Goal: Task Accomplishment & Management: Manage account settings

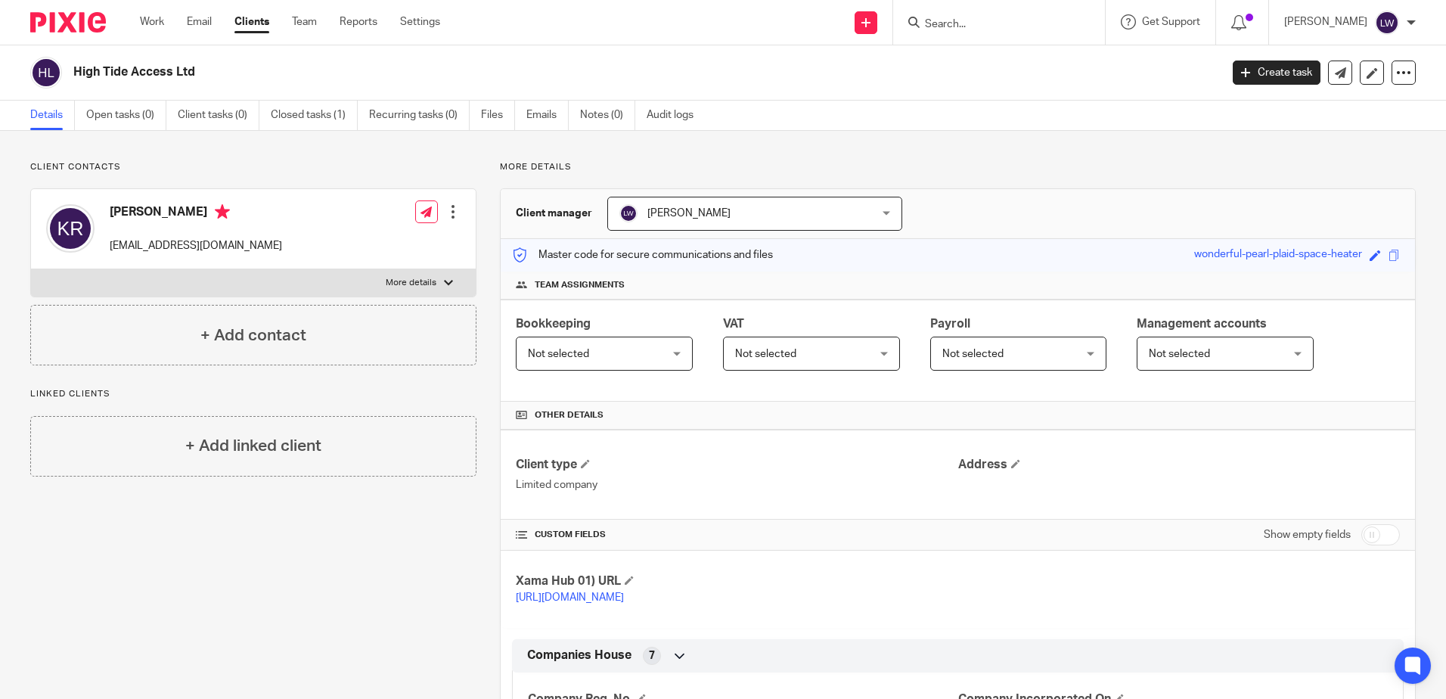
click at [1028, 33] on div at bounding box center [999, 22] width 212 height 45
click at [1028, 30] on input "Search" at bounding box center [992, 25] width 136 height 14
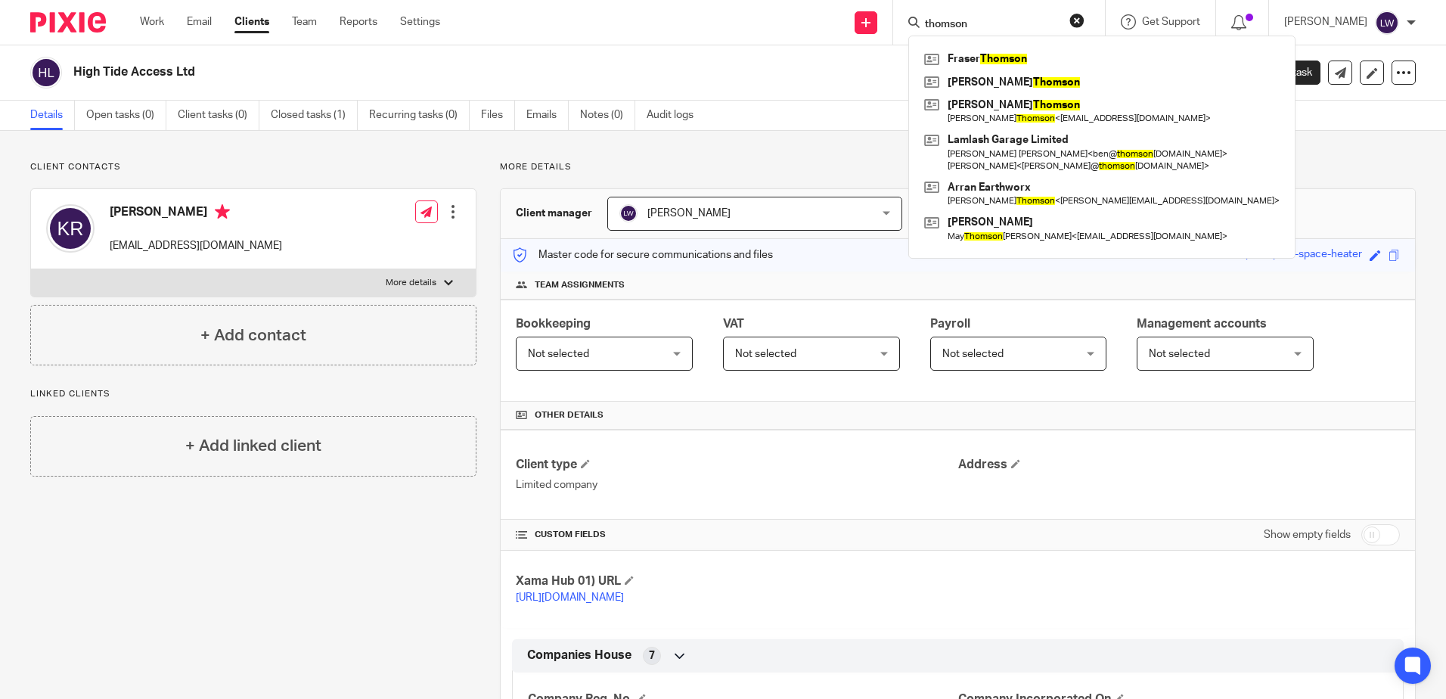
type input "thomson"
click at [209, 20] on link "Email" at bounding box center [199, 21] width 25 height 15
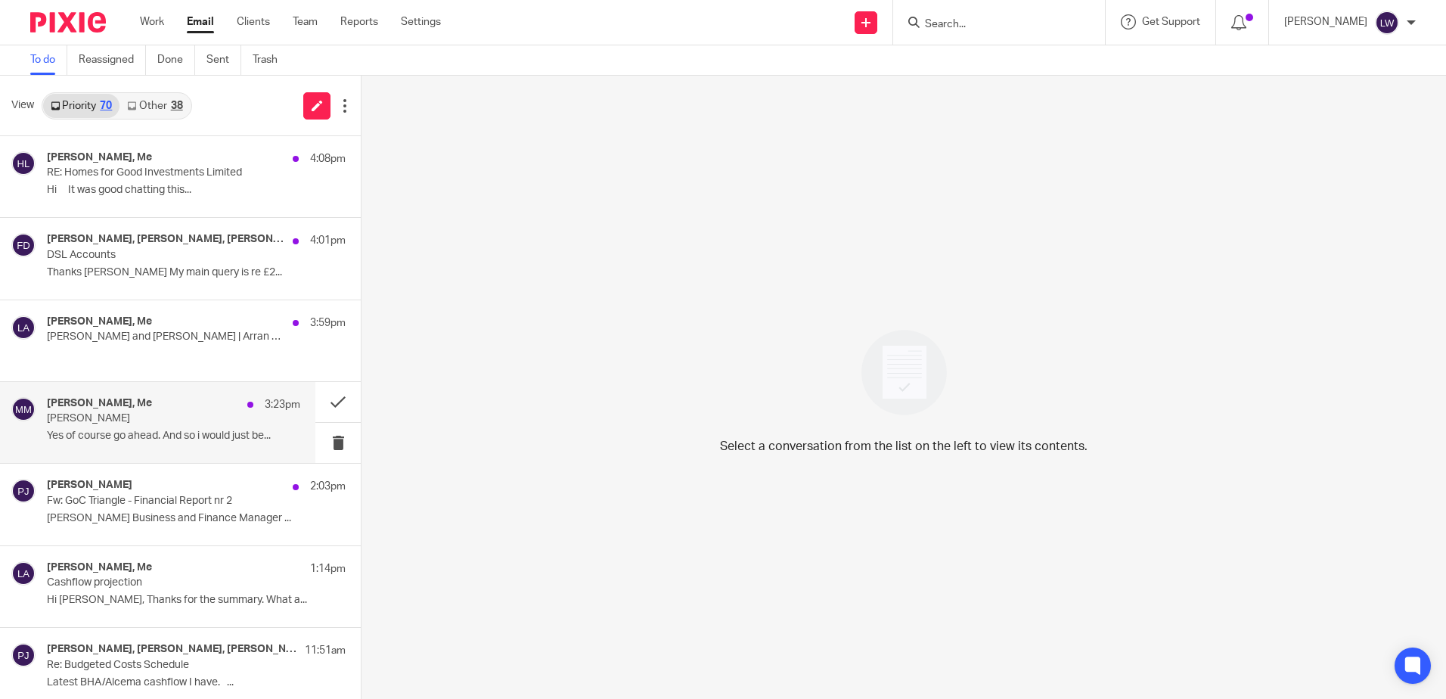
click at [143, 427] on div "Murdo Mcdonald, Me 3:23pm Murdo McDonald Yes of course go ahead. And so i would…" at bounding box center [173, 422] width 253 height 51
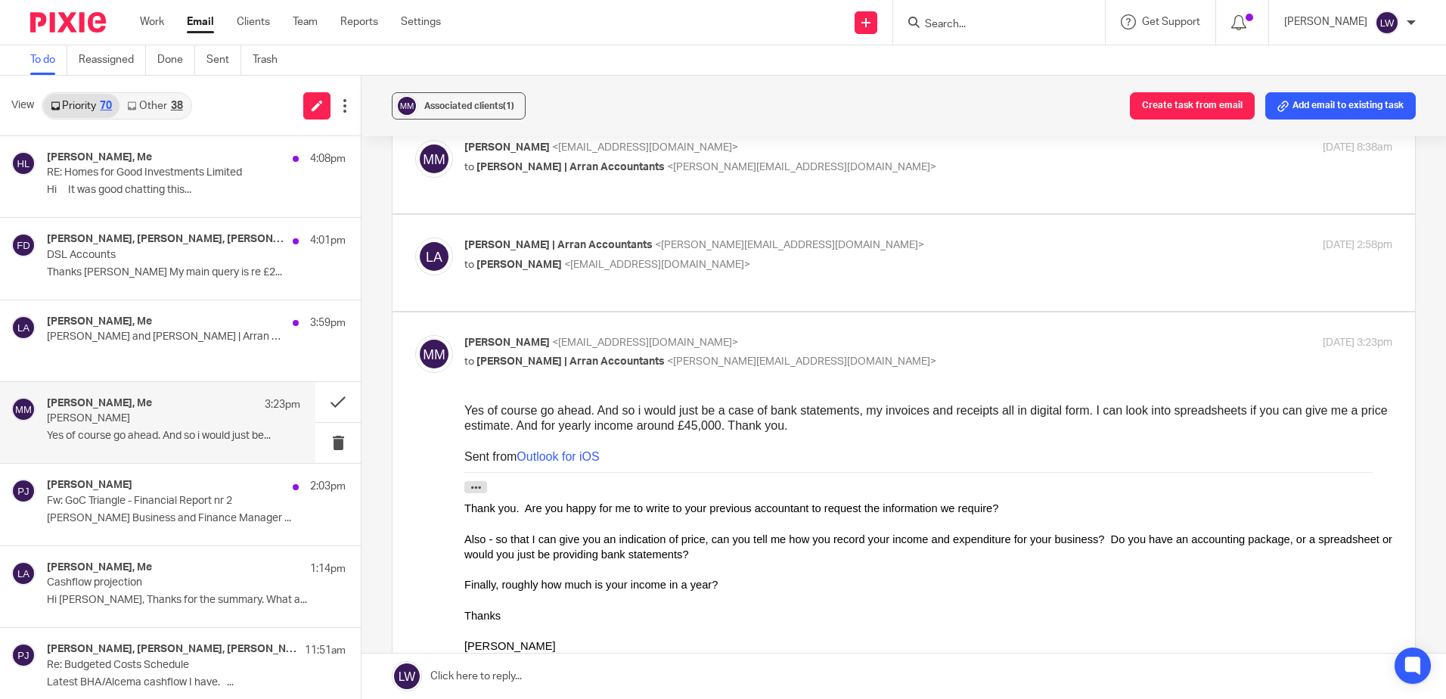
scroll to position [454, 0]
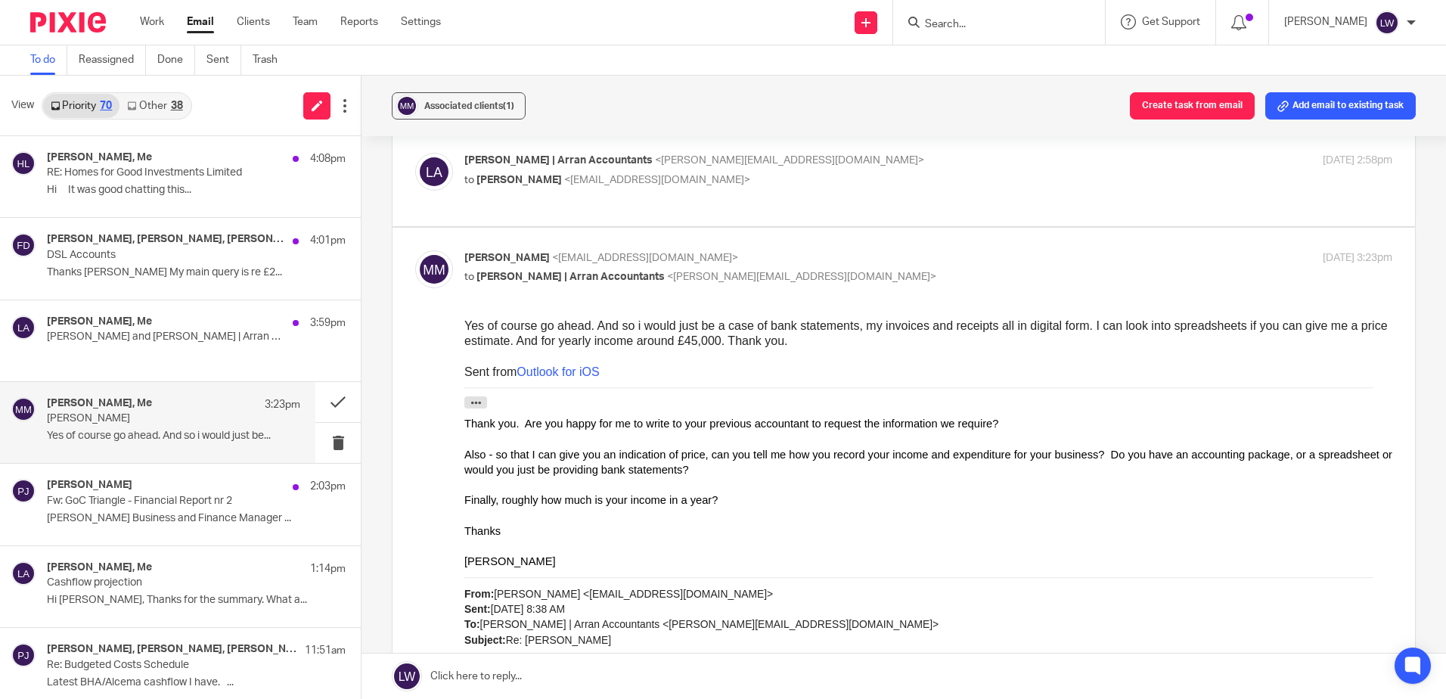
click at [969, 17] on form at bounding box center [1004, 22] width 161 height 19
click at [421, 23] on link "Settings" at bounding box center [421, 21] width 40 height 15
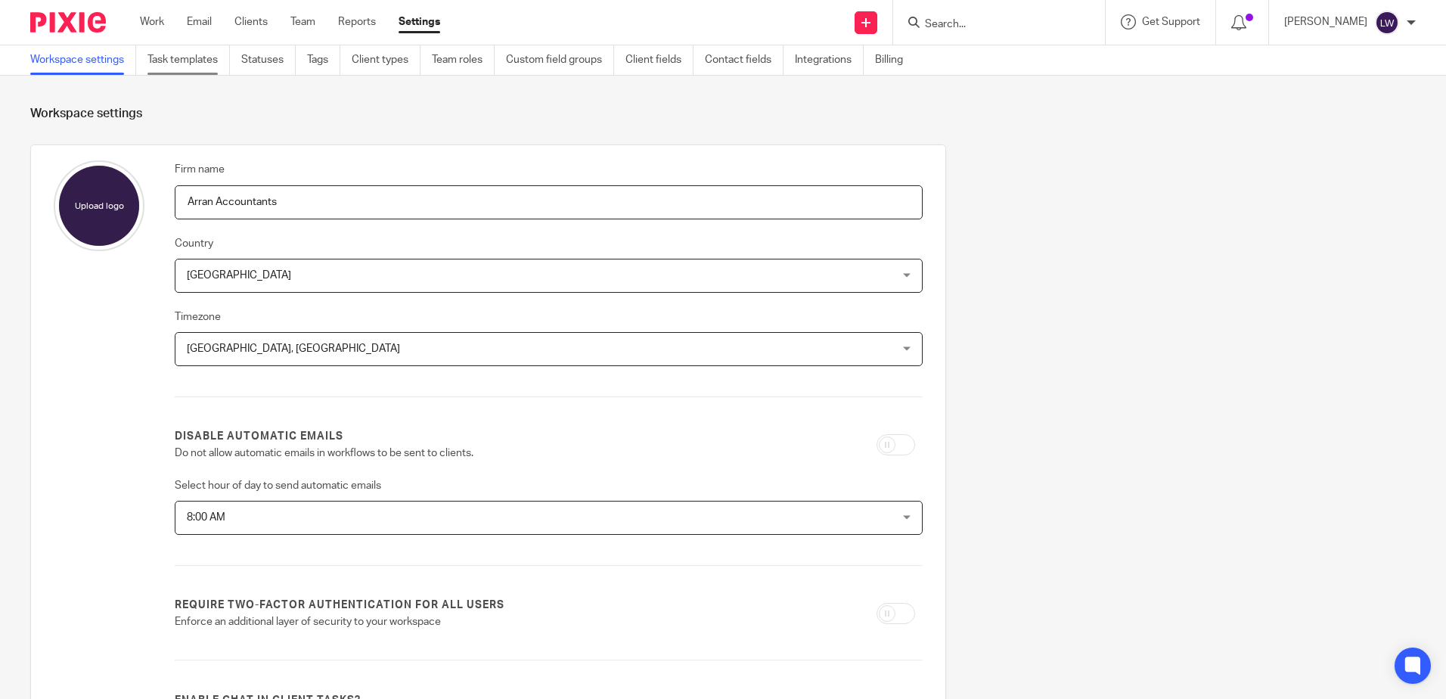
click at [202, 61] on link "Task templates" at bounding box center [189, 60] width 82 height 30
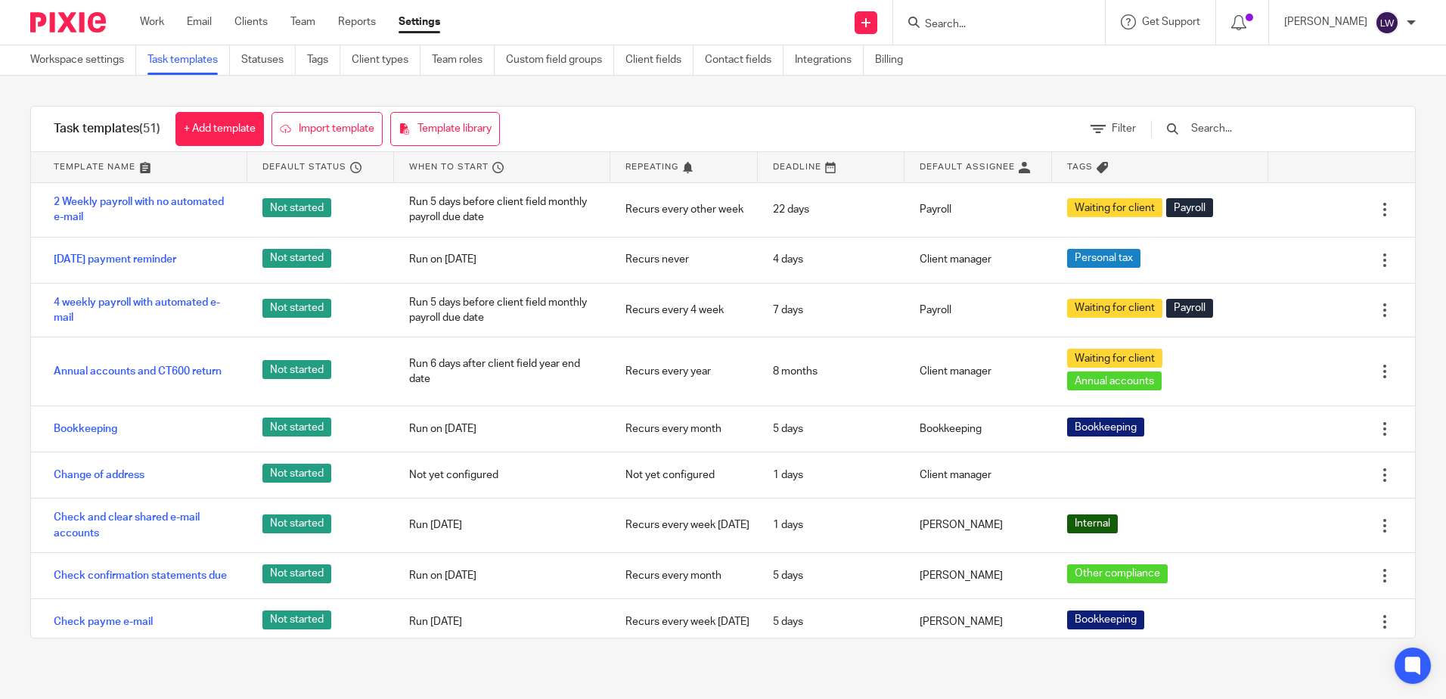
click at [1273, 124] on input "text" at bounding box center [1278, 128] width 176 height 17
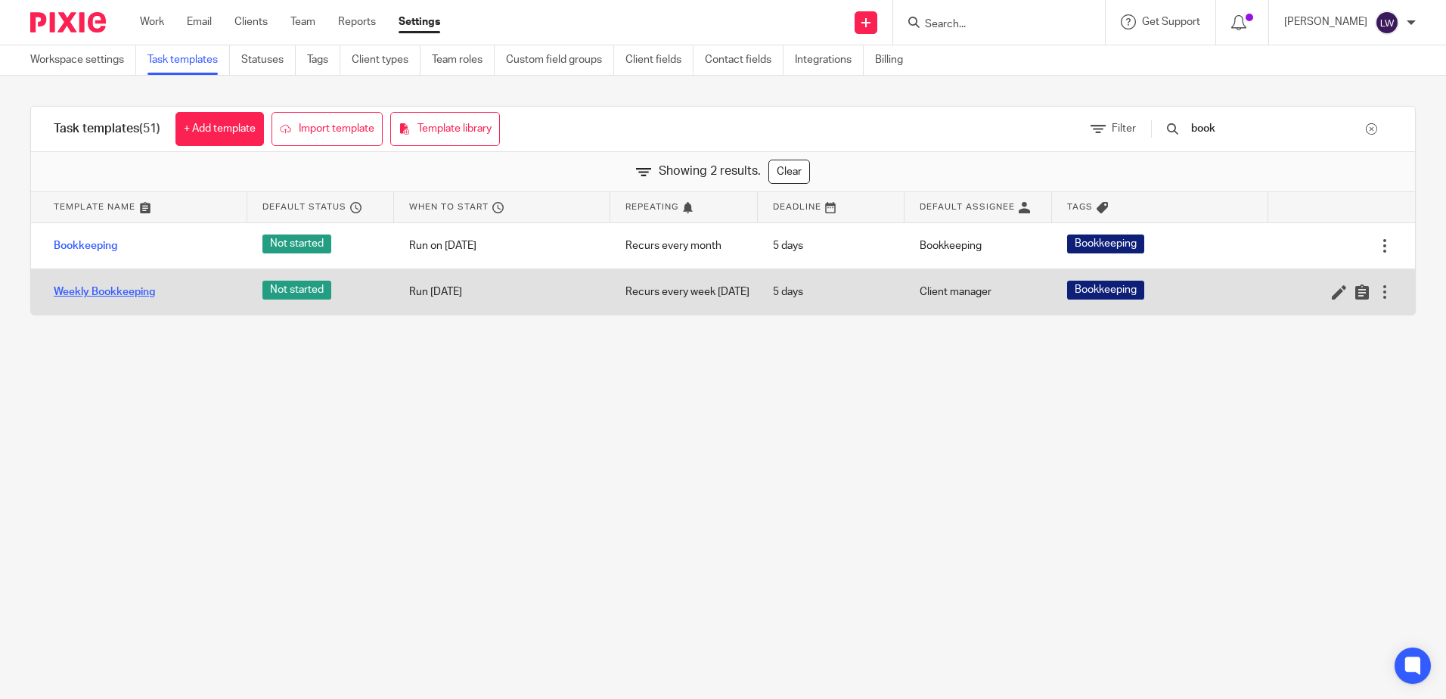
type input "book"
click at [113, 299] on link "Weekly Bookkeeping" at bounding box center [104, 291] width 101 height 15
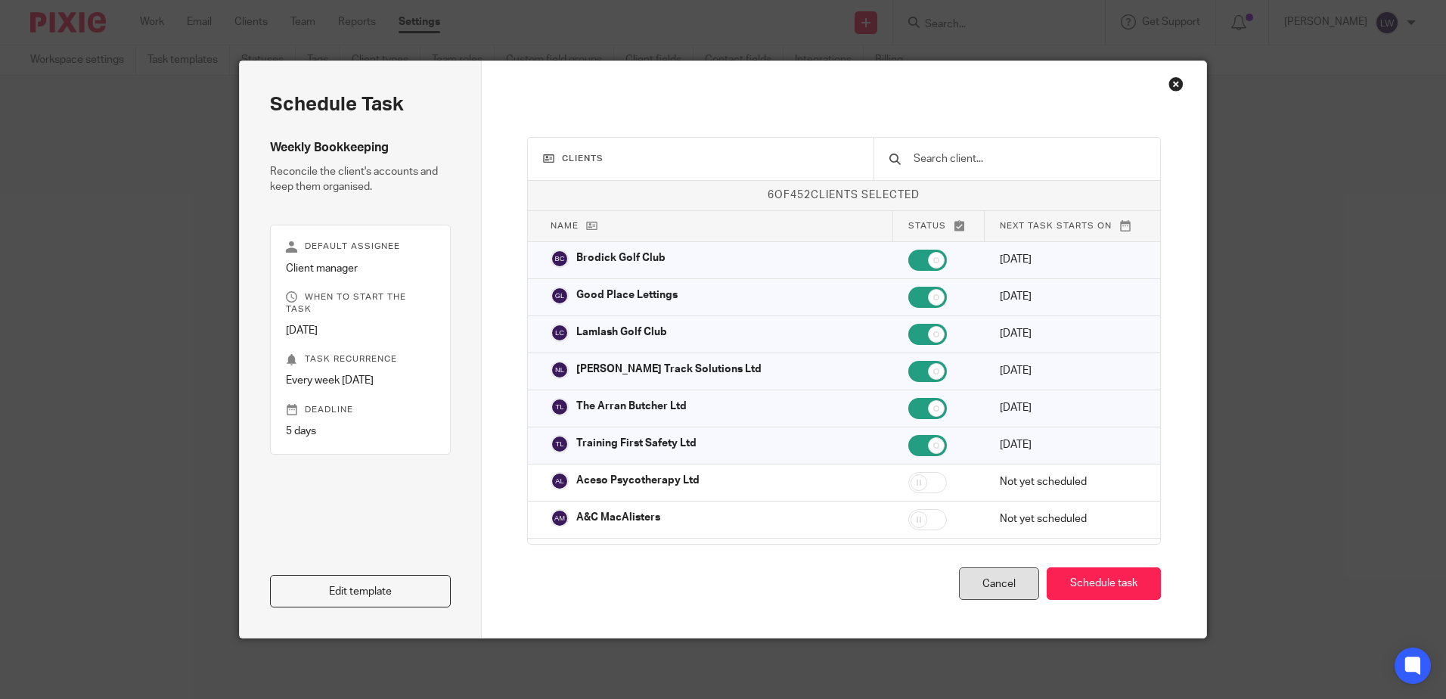
click at [977, 576] on div "Cancel" at bounding box center [999, 583] width 80 height 33
click at [998, 579] on div "Cancel" at bounding box center [999, 583] width 80 height 33
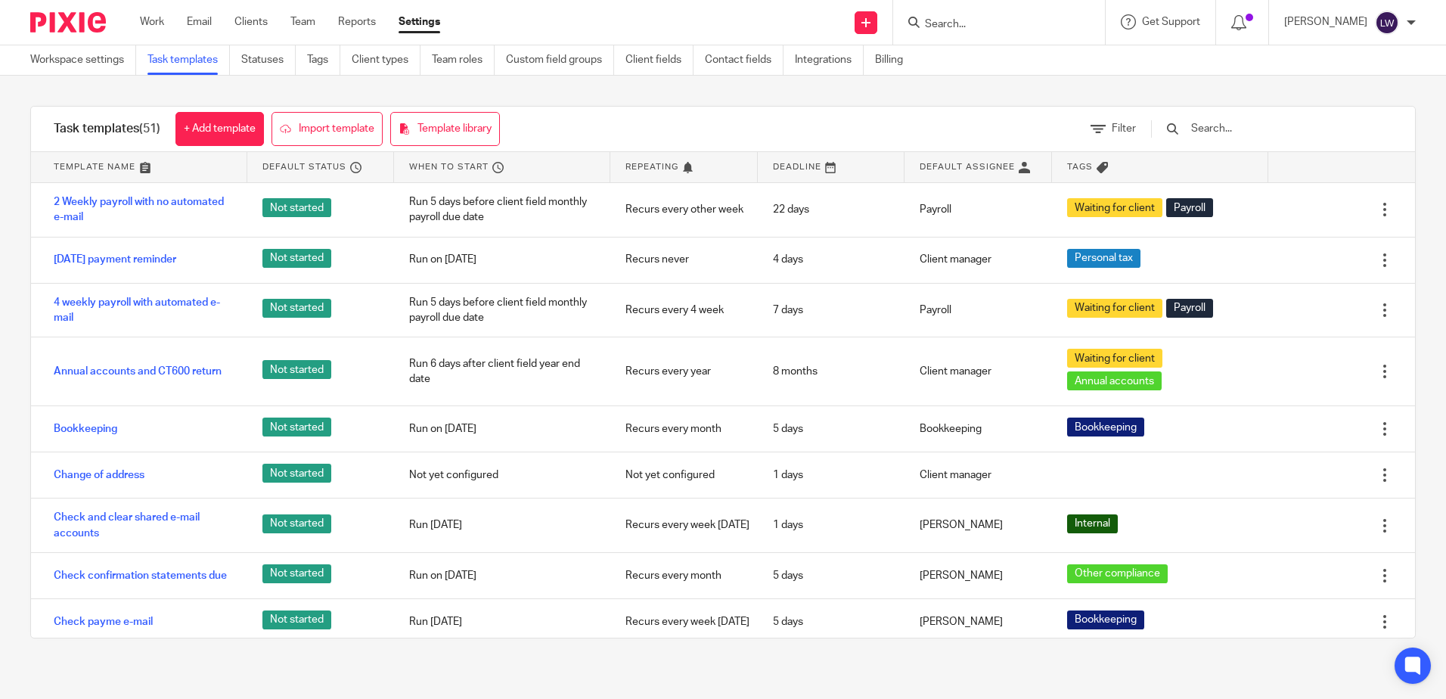
click at [1294, 129] on input "text" at bounding box center [1278, 128] width 176 height 17
click at [248, 24] on link "Clients" at bounding box center [251, 21] width 33 height 15
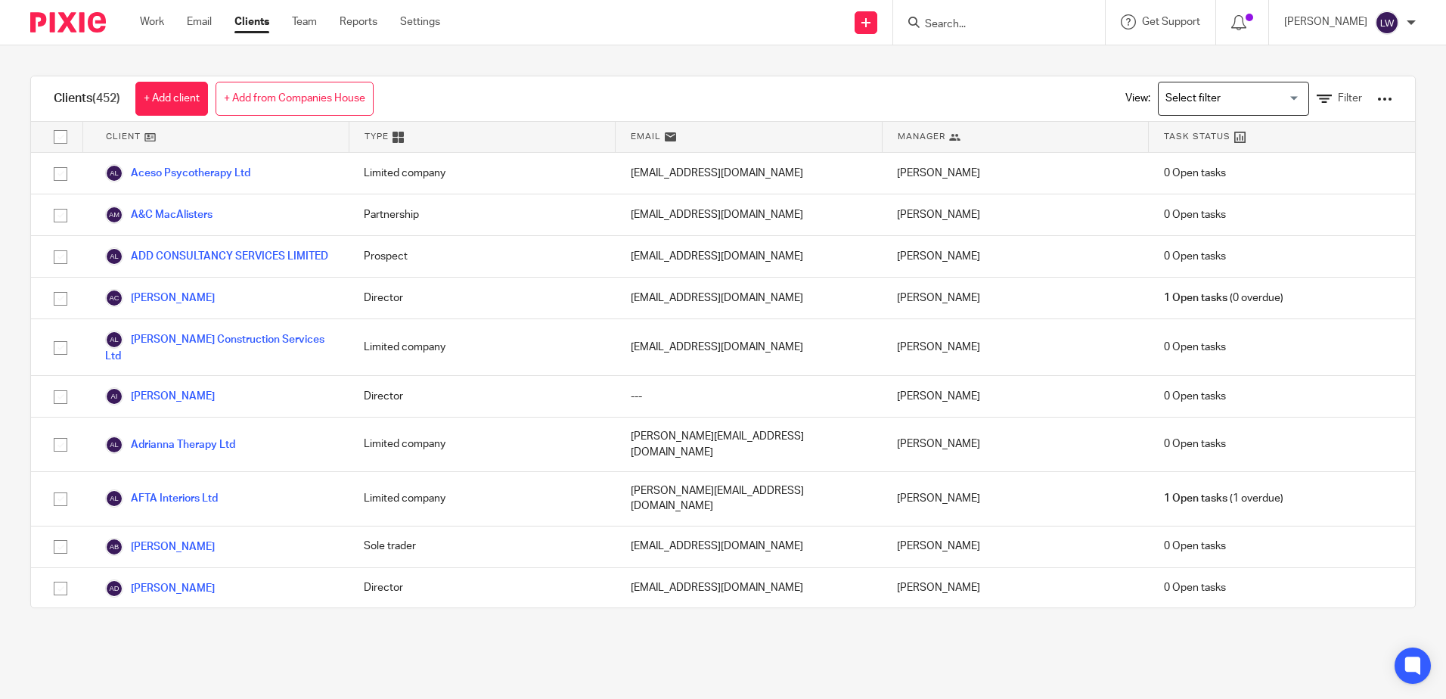
click at [1002, 34] on div at bounding box center [999, 22] width 212 height 45
click at [1002, 28] on input "Search" at bounding box center [992, 25] width 136 height 14
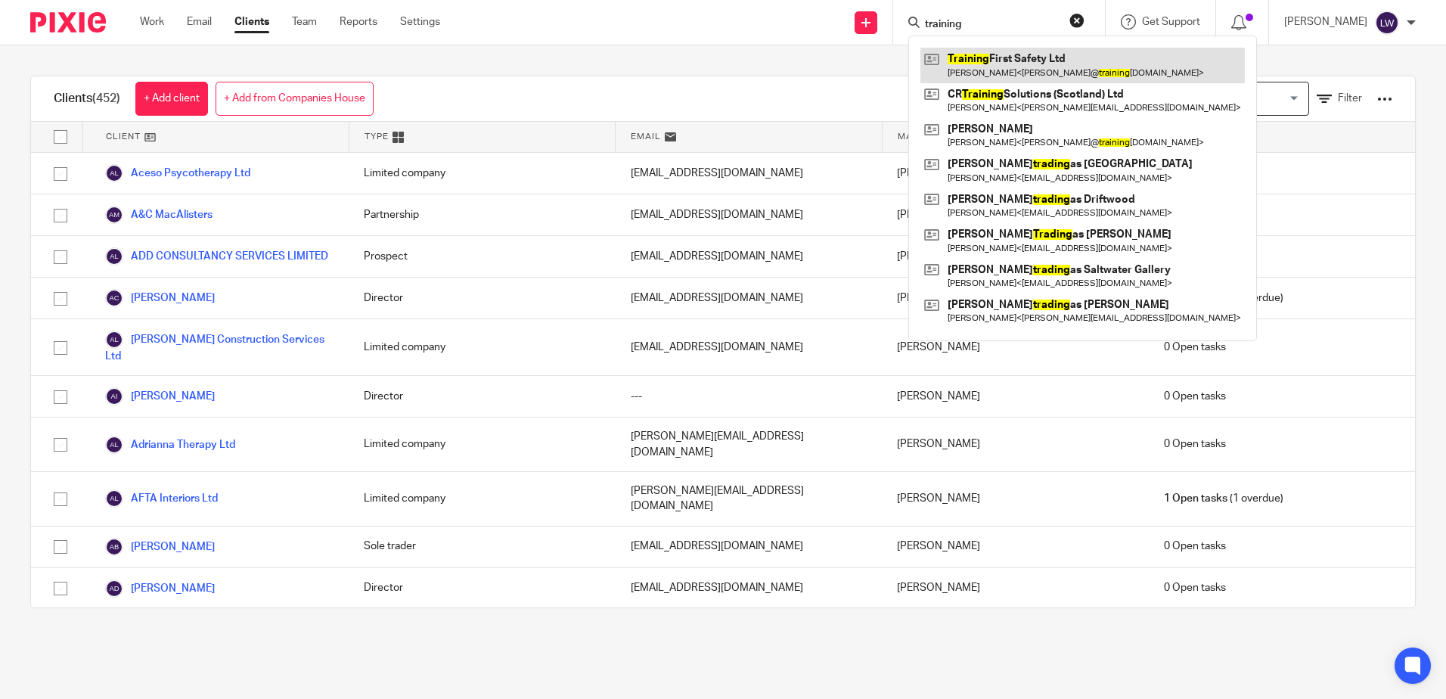
type input "training"
click at [1019, 76] on link at bounding box center [1083, 65] width 325 height 35
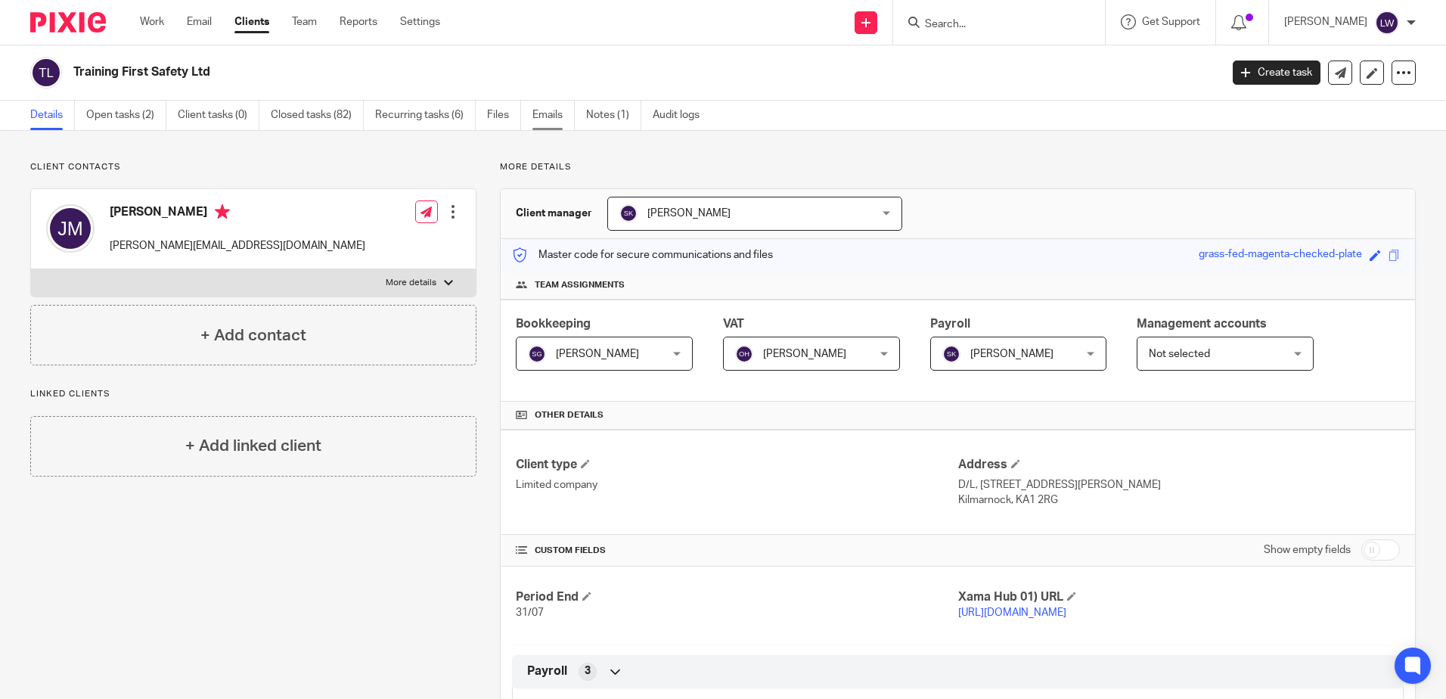
click at [548, 123] on link "Emails" at bounding box center [554, 116] width 42 height 30
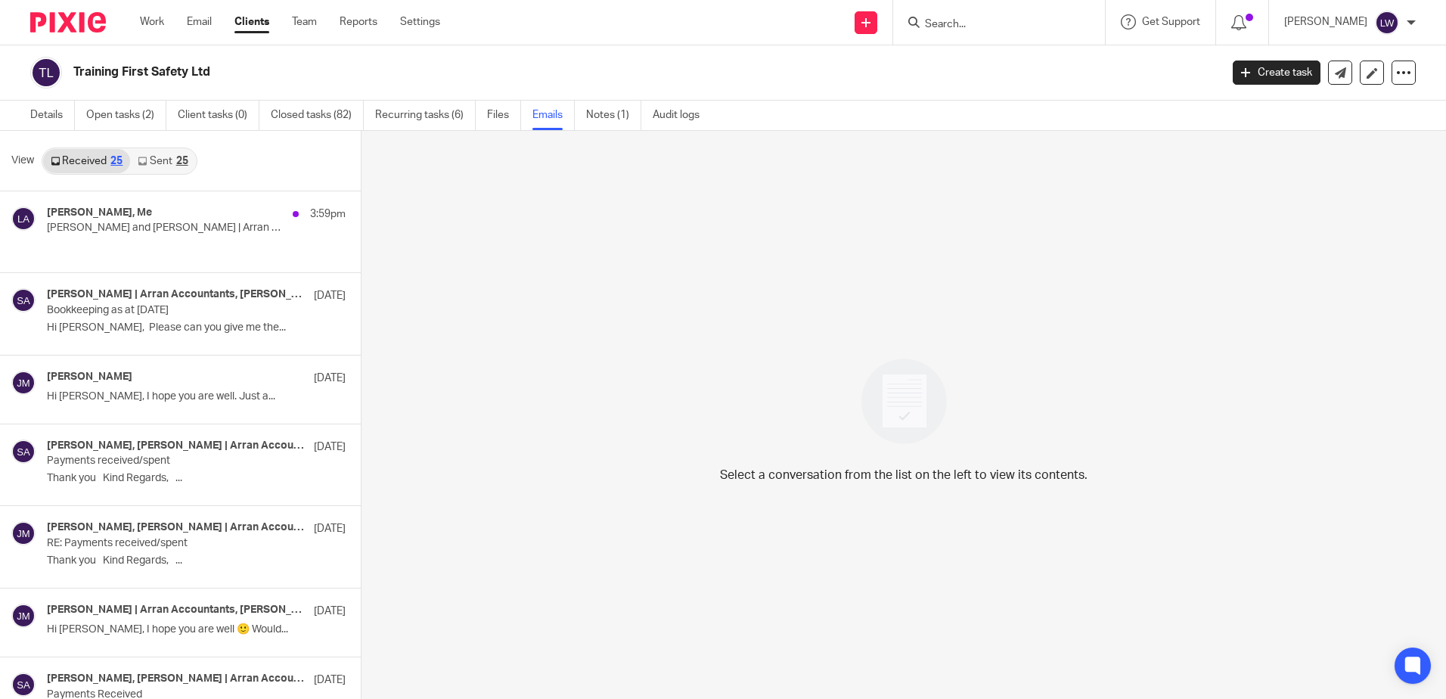
click at [146, 161] on icon at bounding box center [142, 161] width 9 height 9
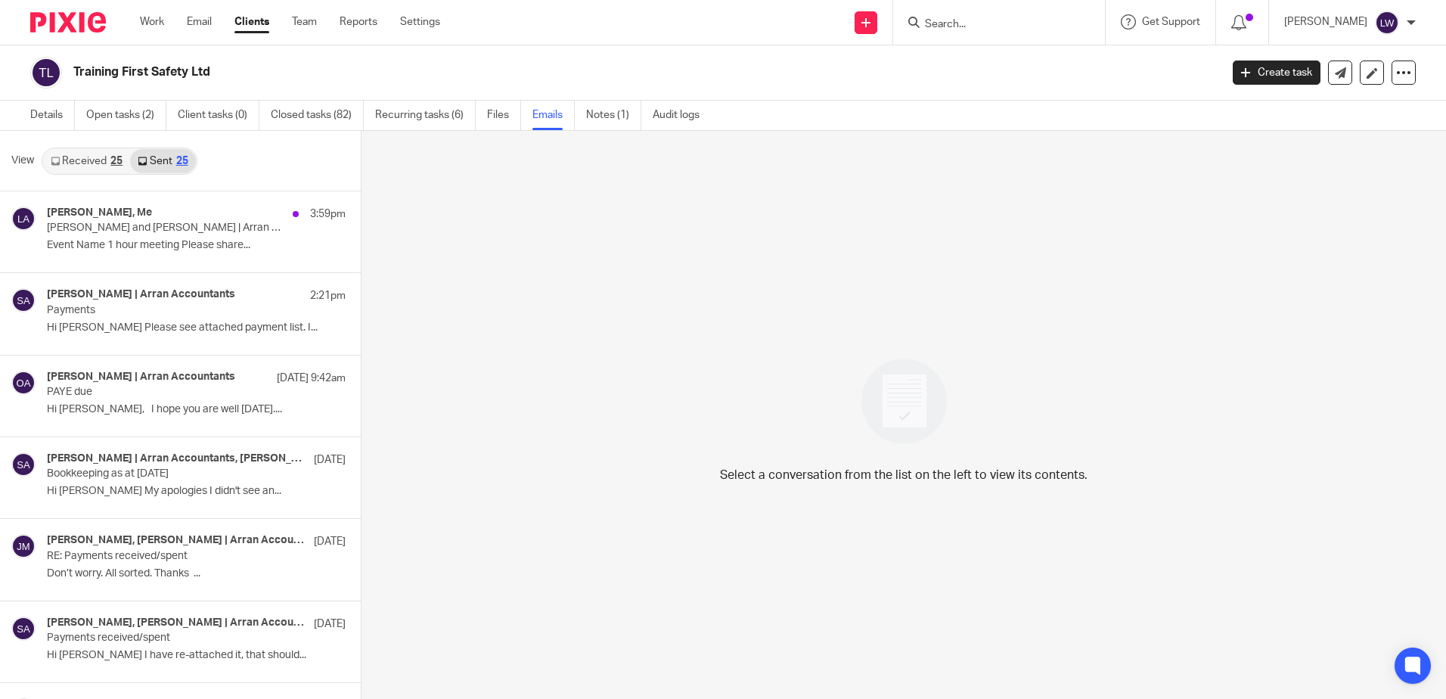
scroll to position [2, 0]
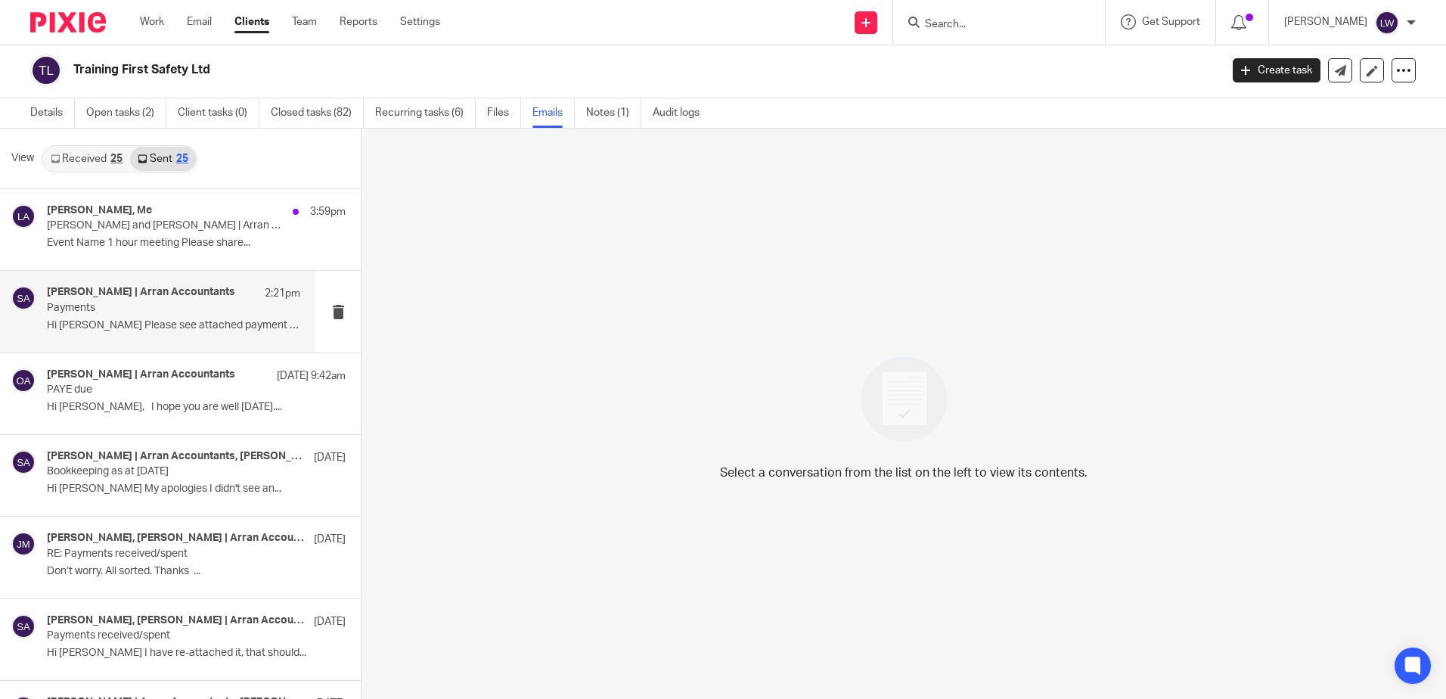
click at [123, 330] on p "Hi Jenny Please see attached payment list. I..." at bounding box center [173, 325] width 253 height 13
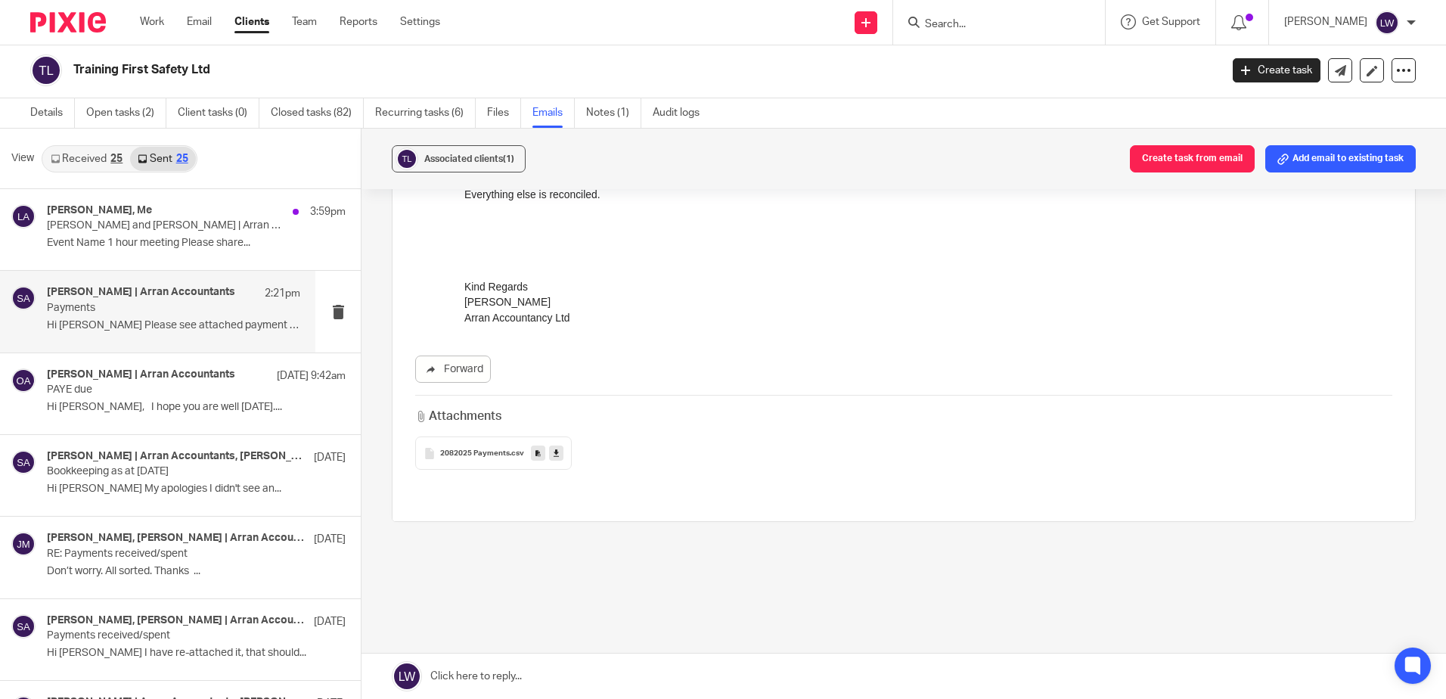
scroll to position [216, 0]
click at [554, 452] on icon at bounding box center [556, 449] width 5 height 11
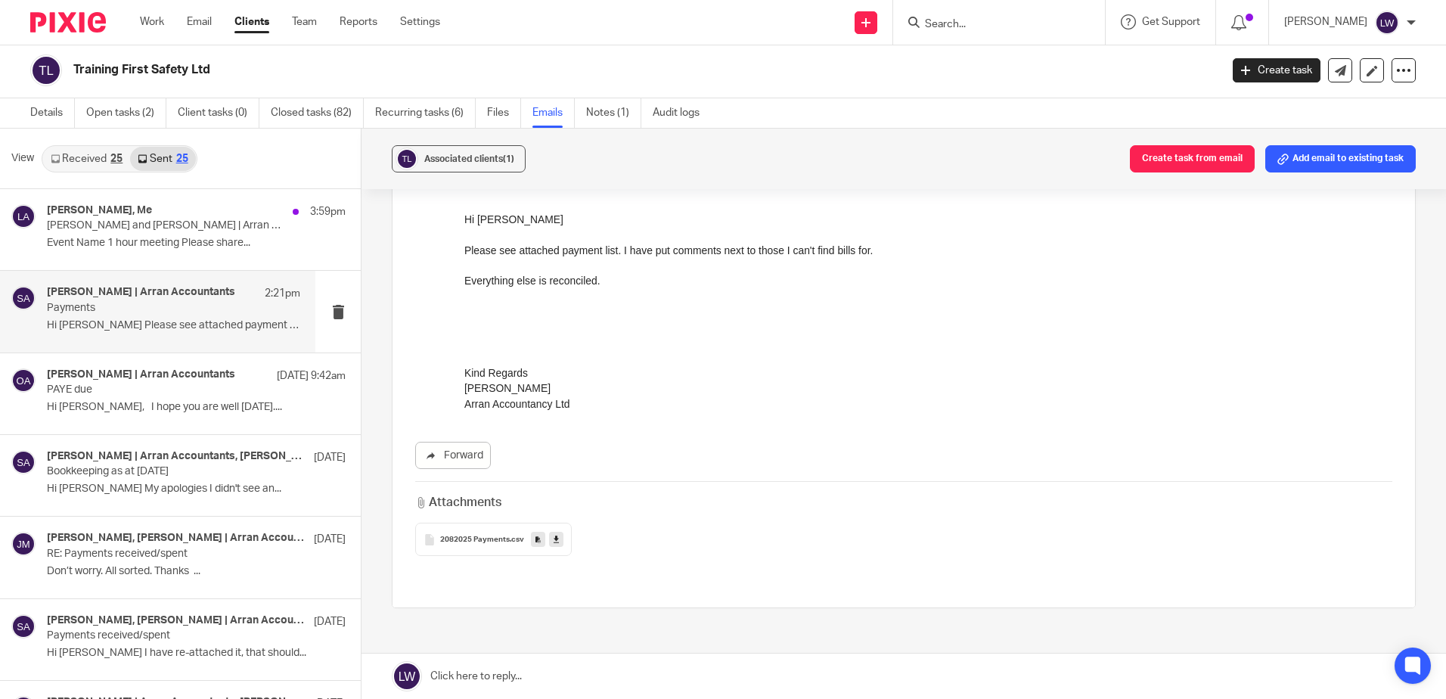
scroll to position [0, 0]
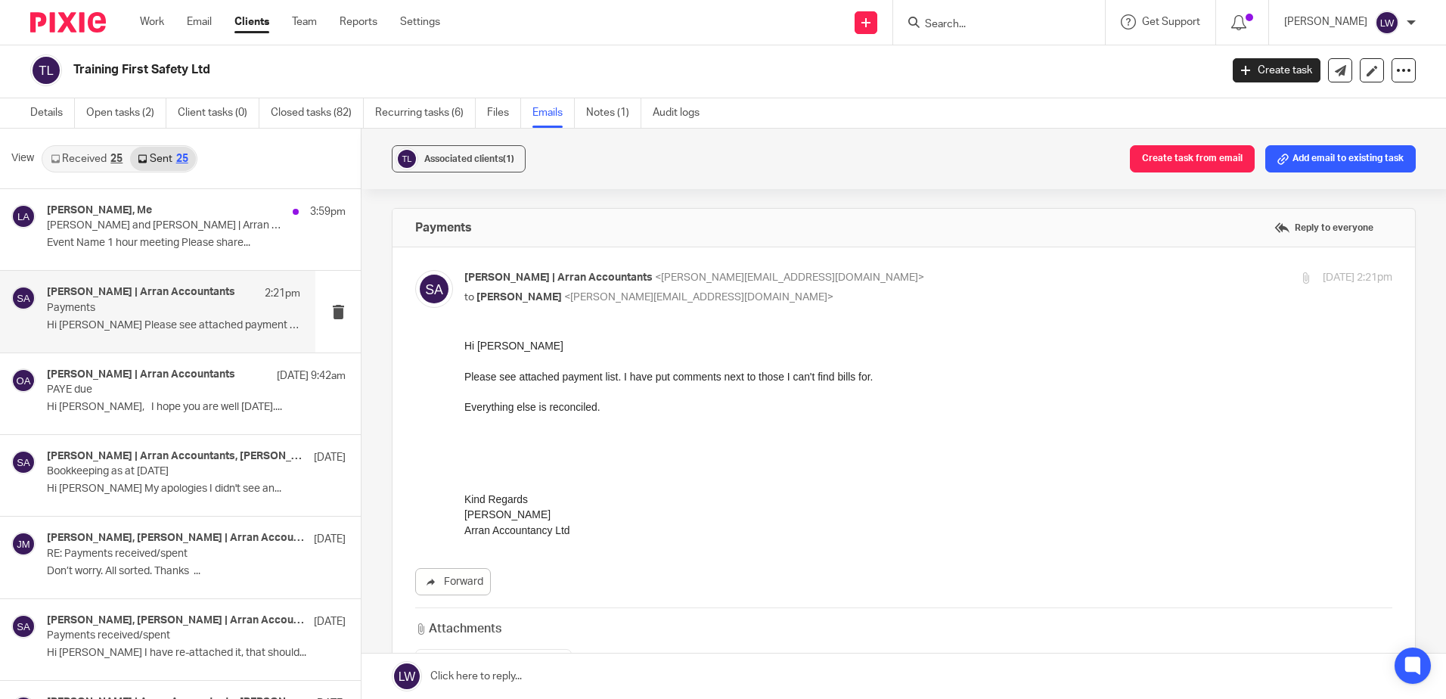
click at [1060, 28] on input "Search" at bounding box center [992, 25] width 136 height 14
click at [410, 19] on link "Settings" at bounding box center [420, 21] width 40 height 15
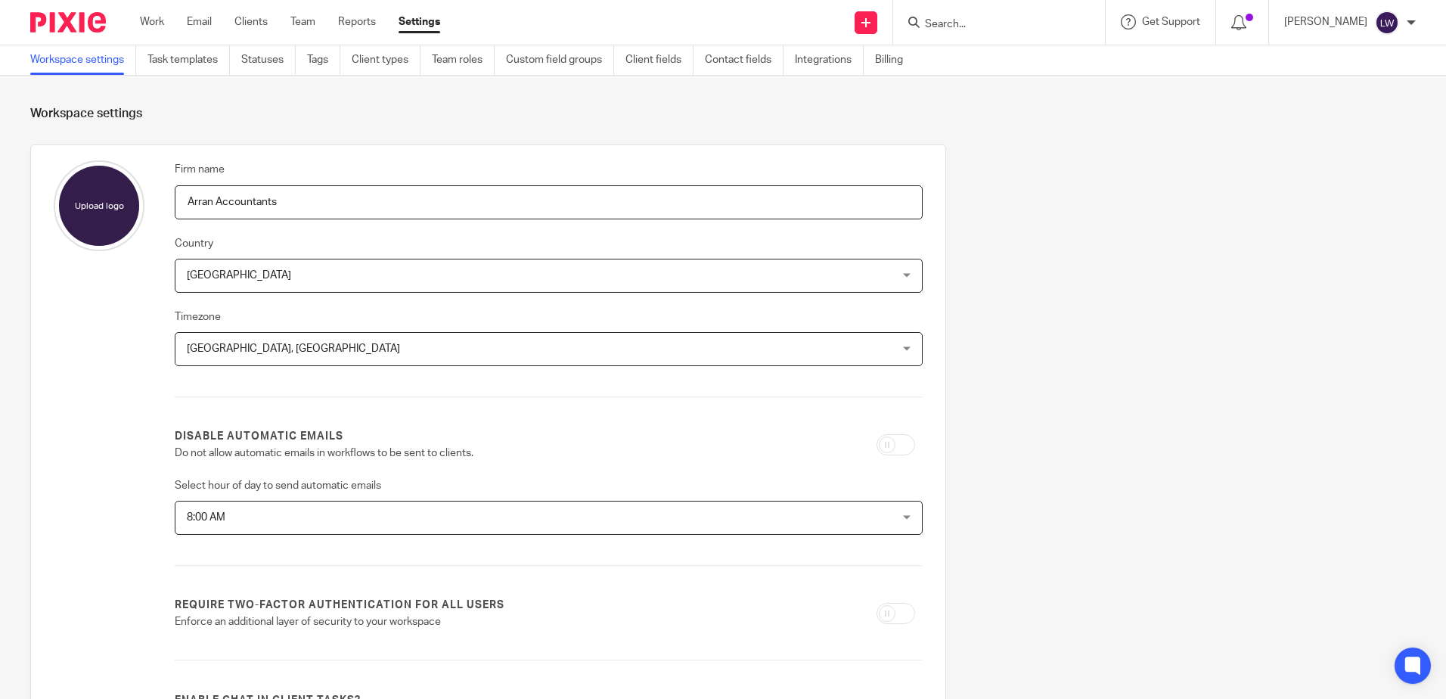
click at [1005, 20] on input "Search" at bounding box center [992, 25] width 136 height 14
click at [202, 57] on link "Task templates" at bounding box center [189, 60] width 82 height 30
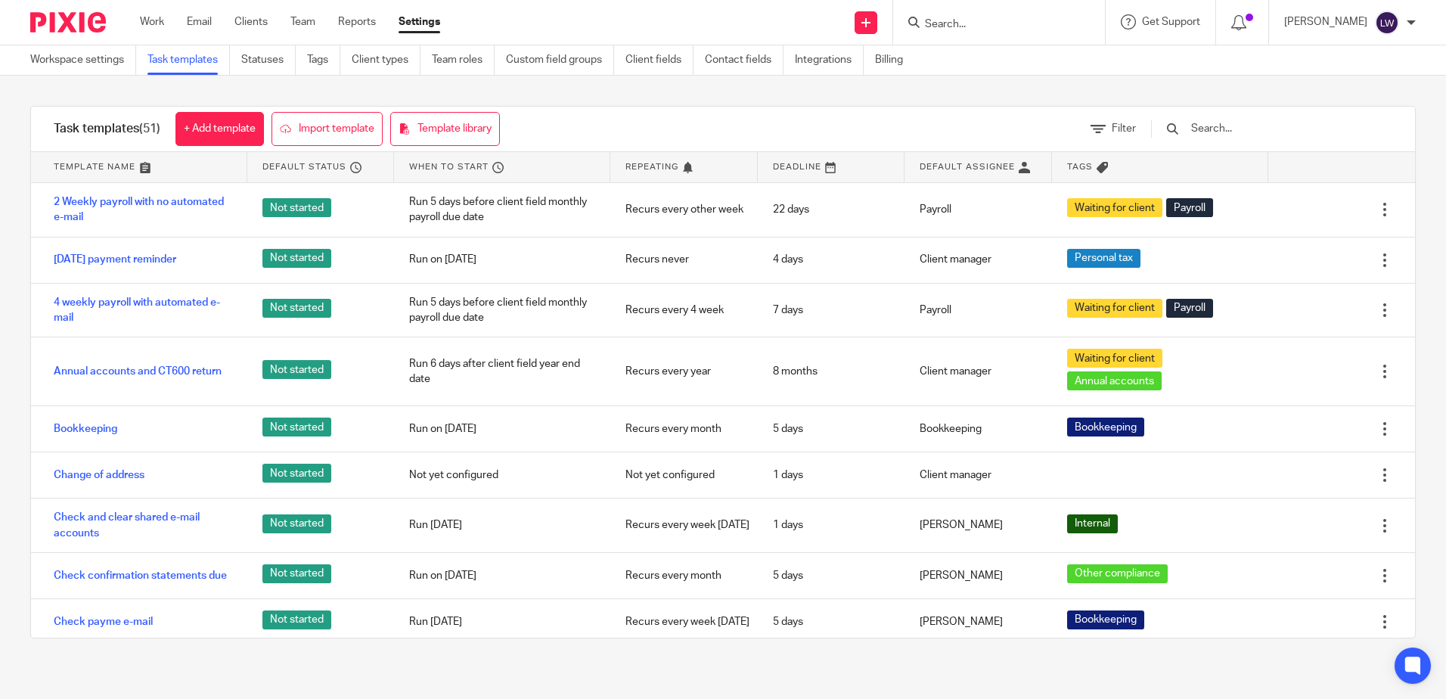
click at [1238, 123] on input "text" at bounding box center [1278, 128] width 176 height 17
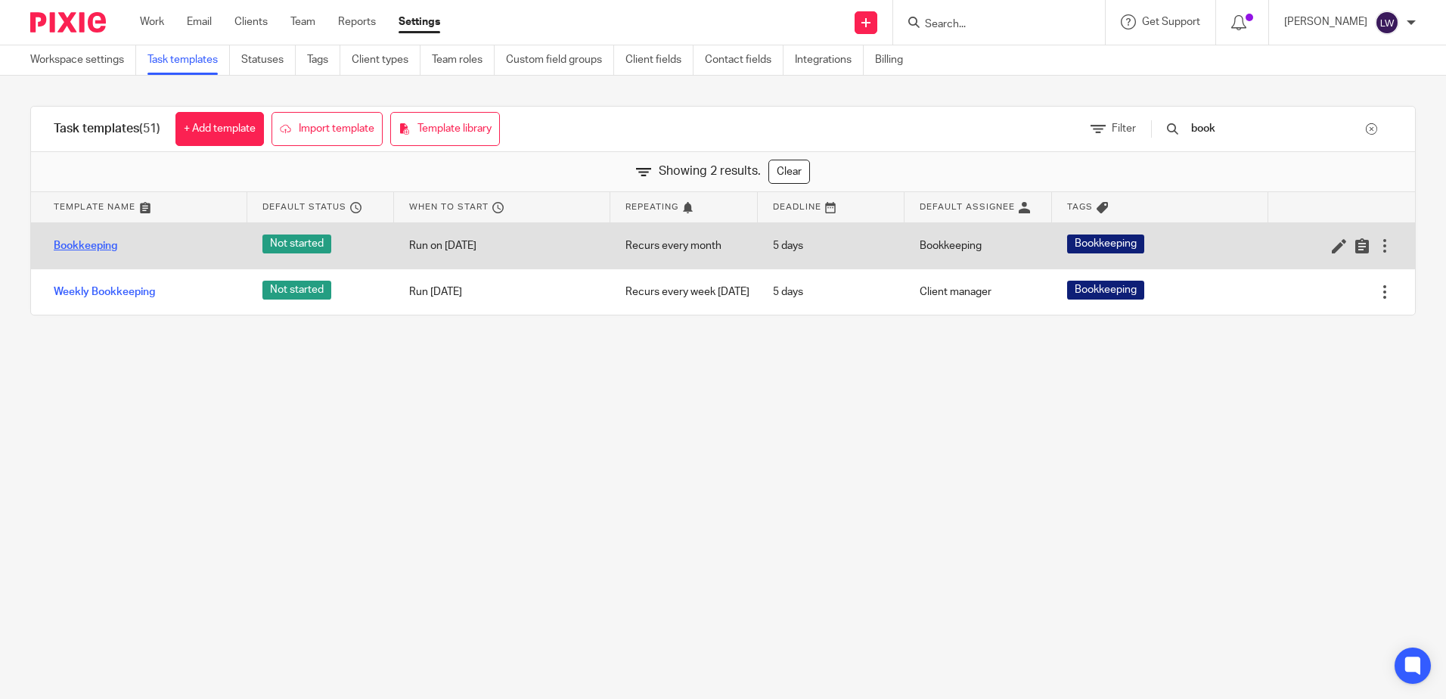
type input "book"
click at [97, 252] on link "Bookkeeping" at bounding box center [86, 245] width 64 height 15
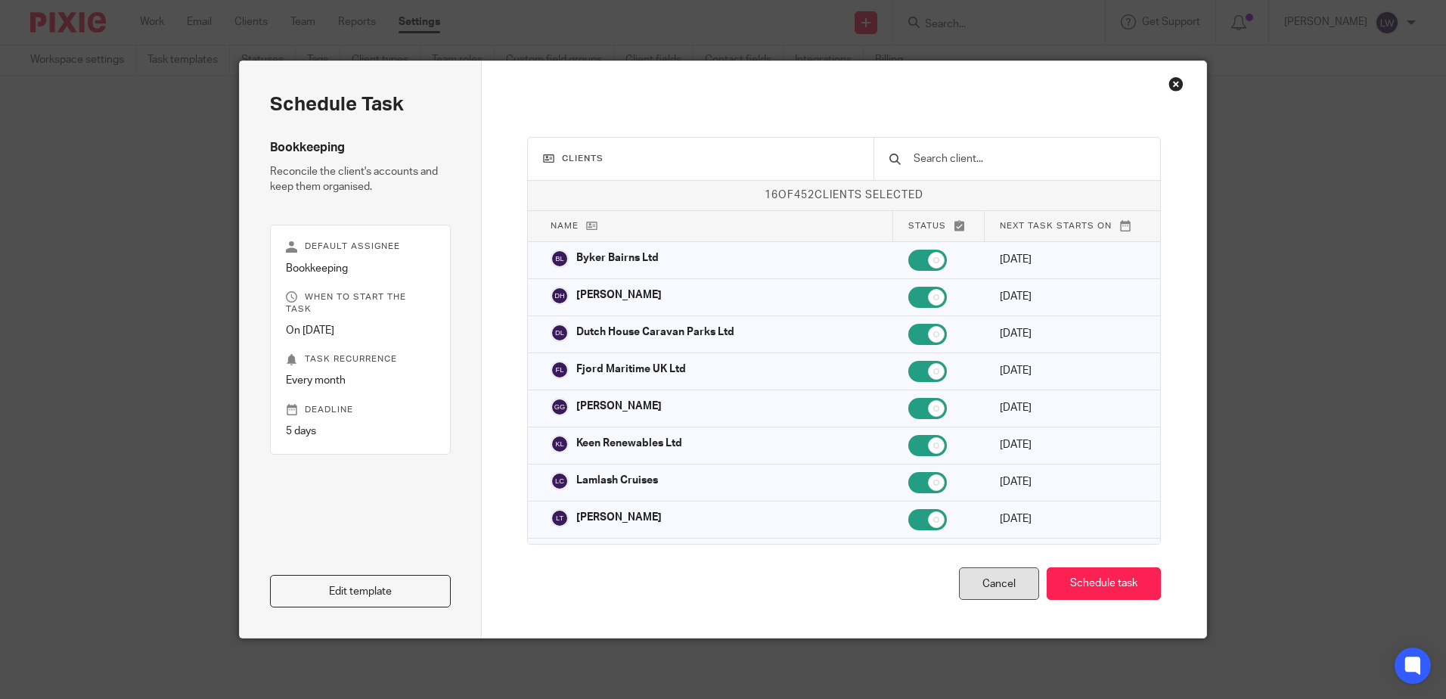
click at [1014, 591] on div "Cancel" at bounding box center [999, 583] width 80 height 33
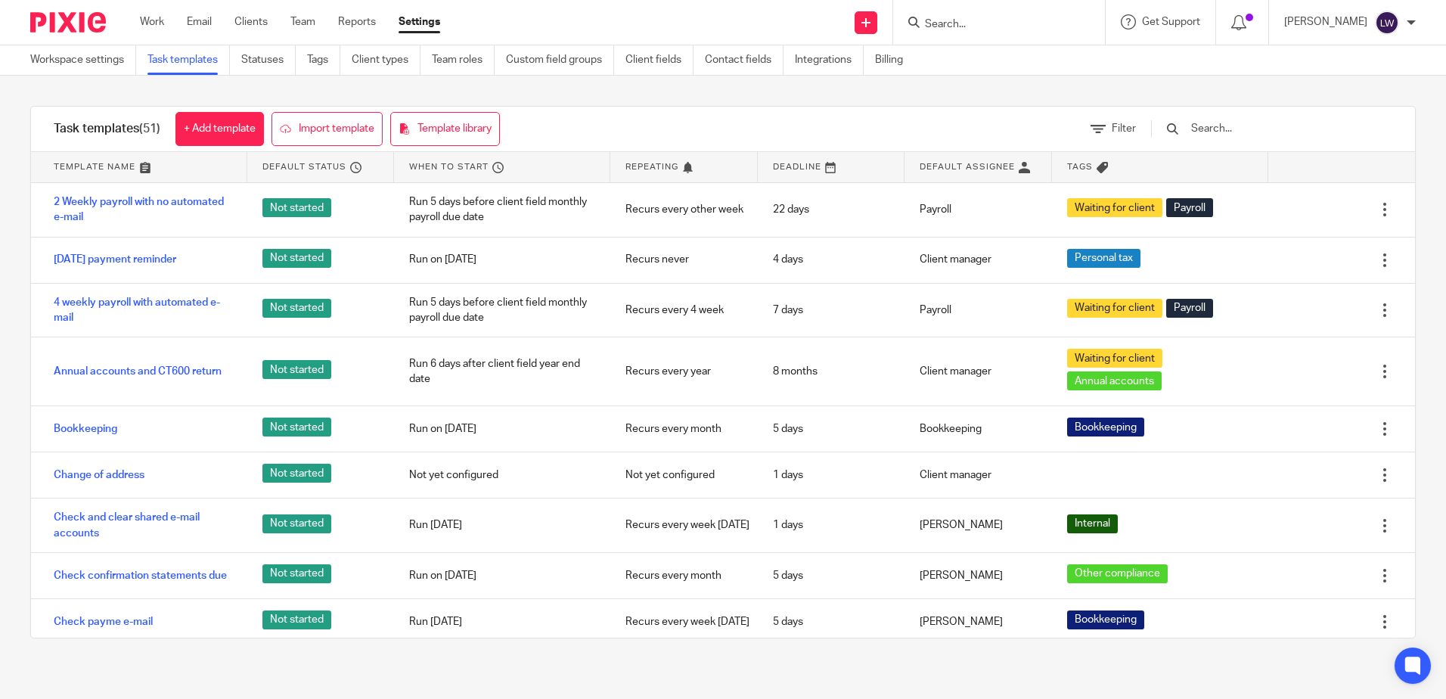
click at [1253, 134] on input "text" at bounding box center [1278, 128] width 176 height 17
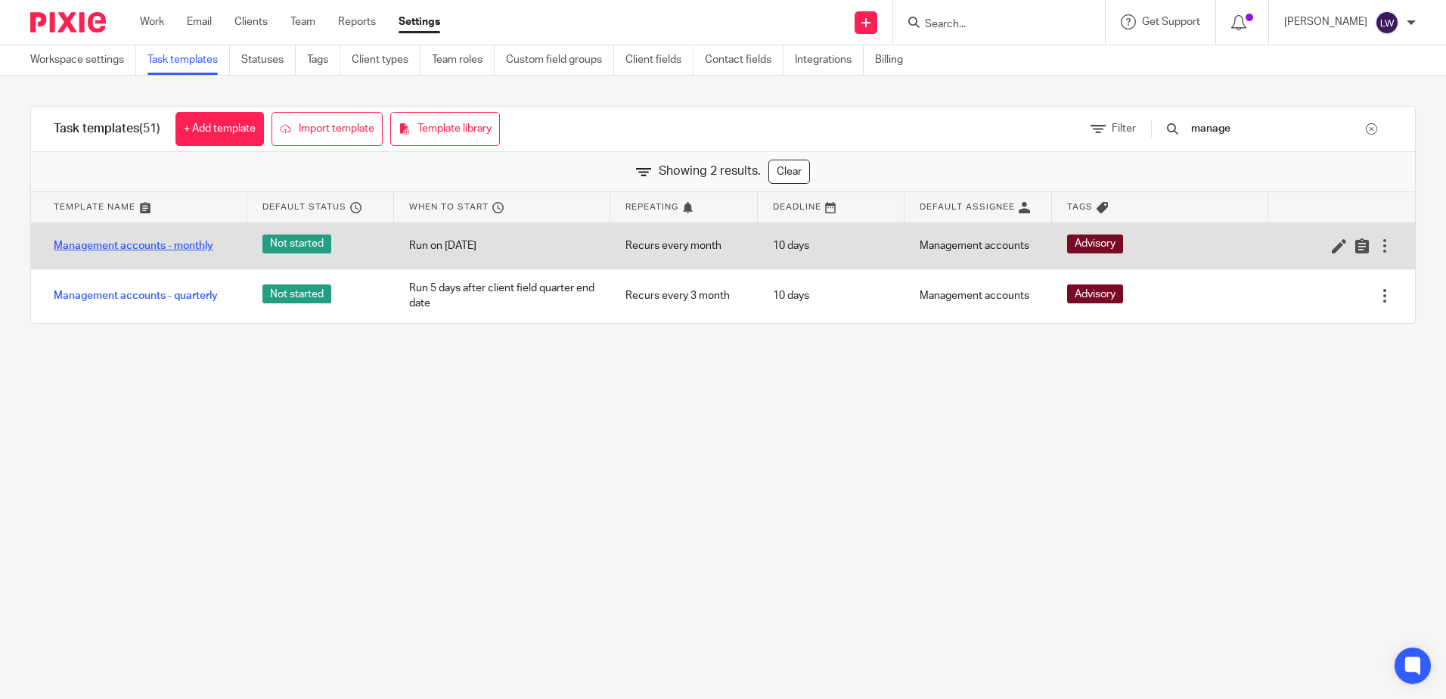
type input "manage"
click at [197, 241] on link "Management accounts - monthly" at bounding box center [134, 245] width 160 height 15
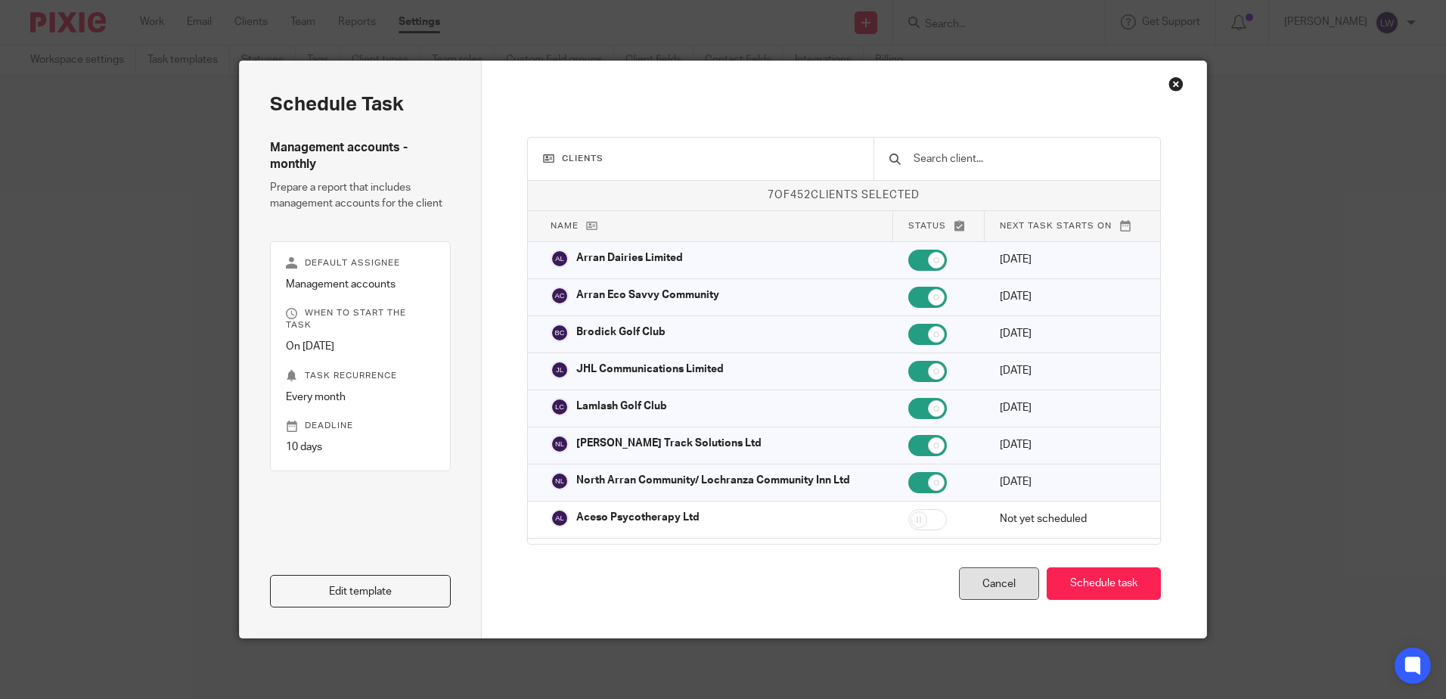
click at [997, 589] on div "Cancel" at bounding box center [999, 583] width 80 height 33
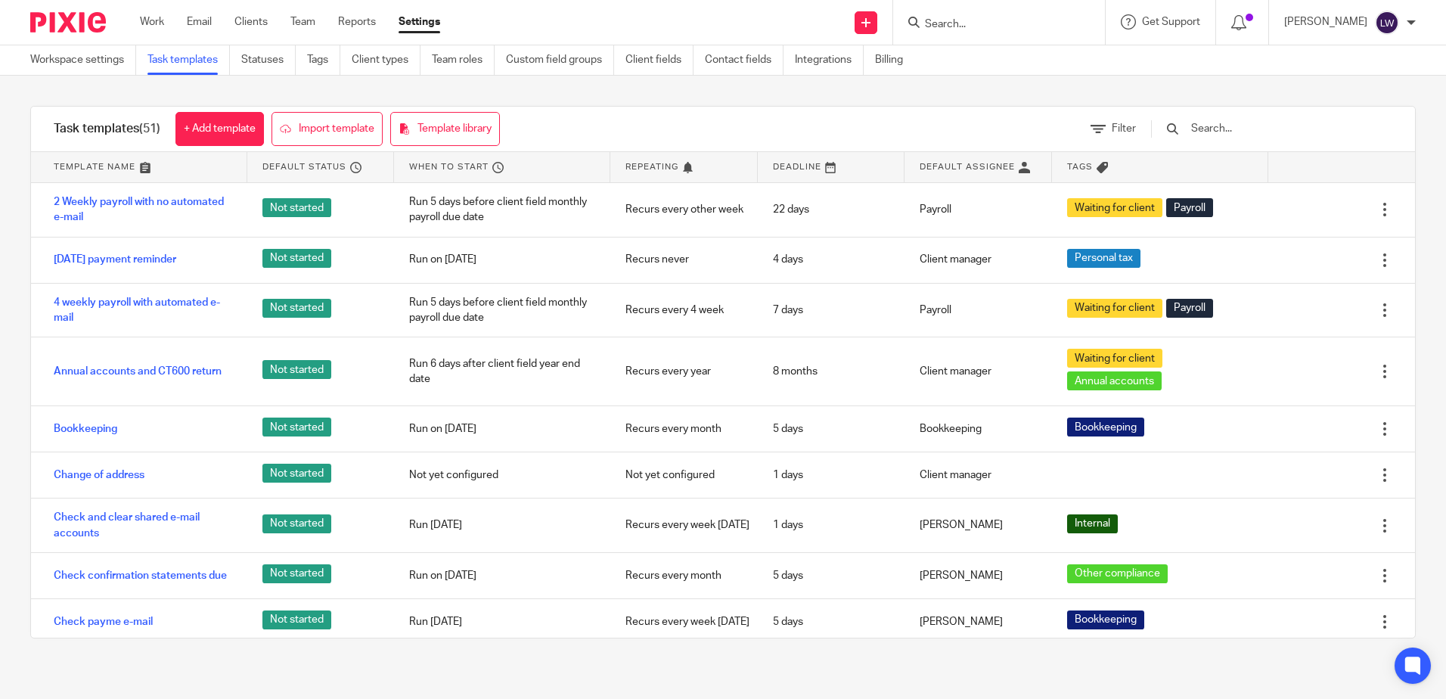
click at [1264, 126] on input "text" at bounding box center [1278, 128] width 176 height 17
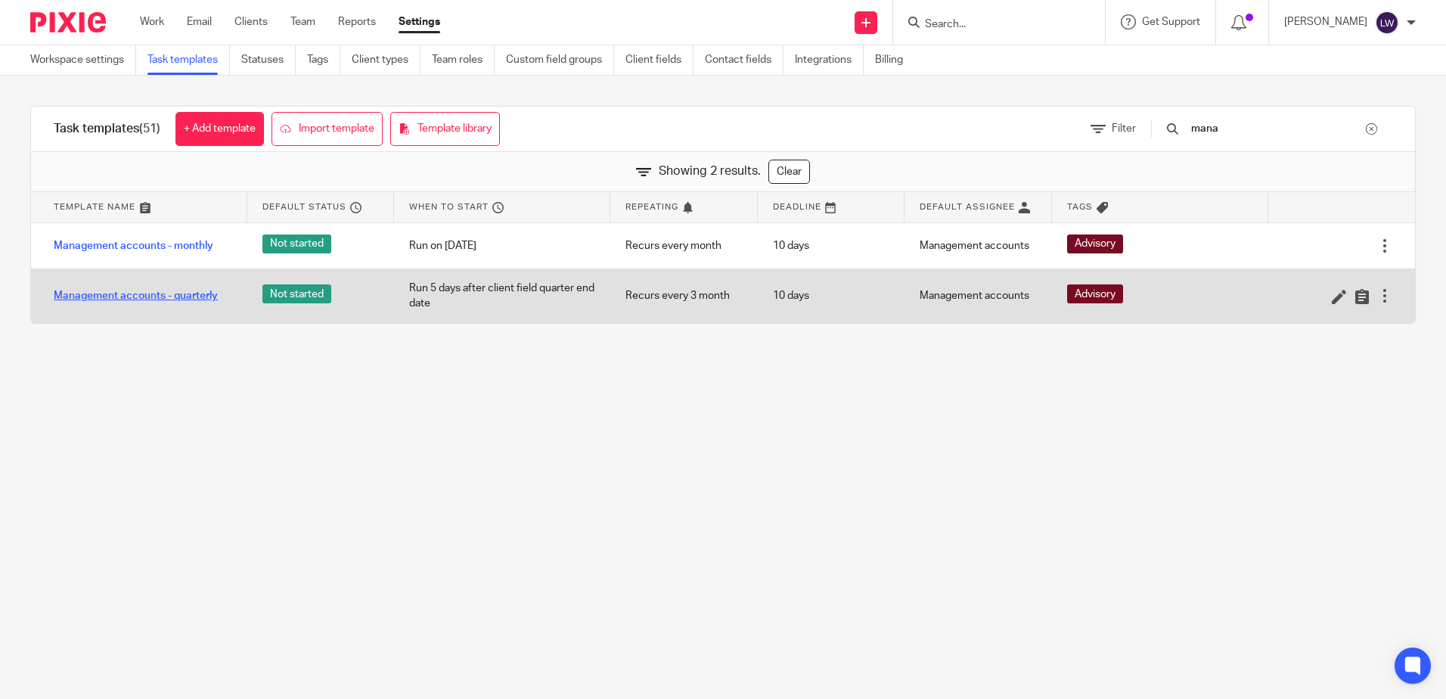
type input "mana"
click at [198, 293] on link "Management accounts - quarterly" at bounding box center [136, 295] width 164 height 15
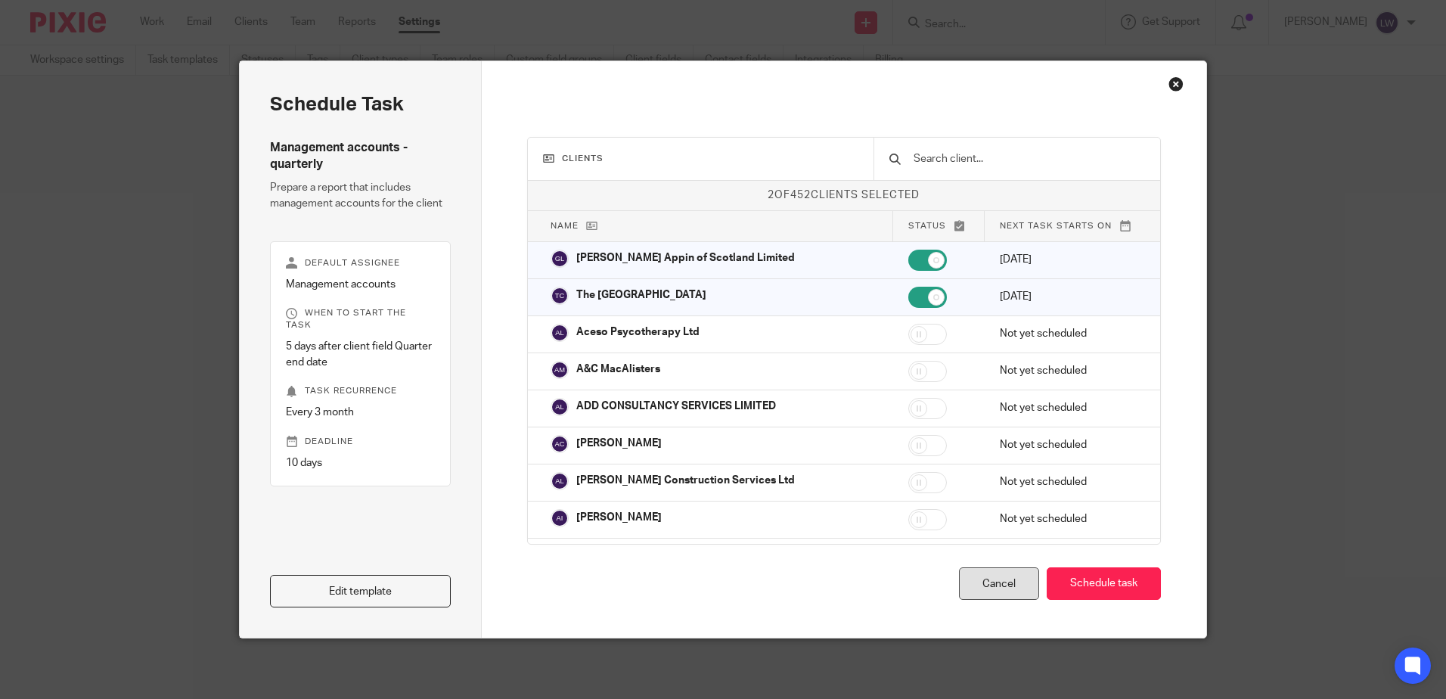
click at [988, 580] on div "Cancel" at bounding box center [999, 583] width 80 height 33
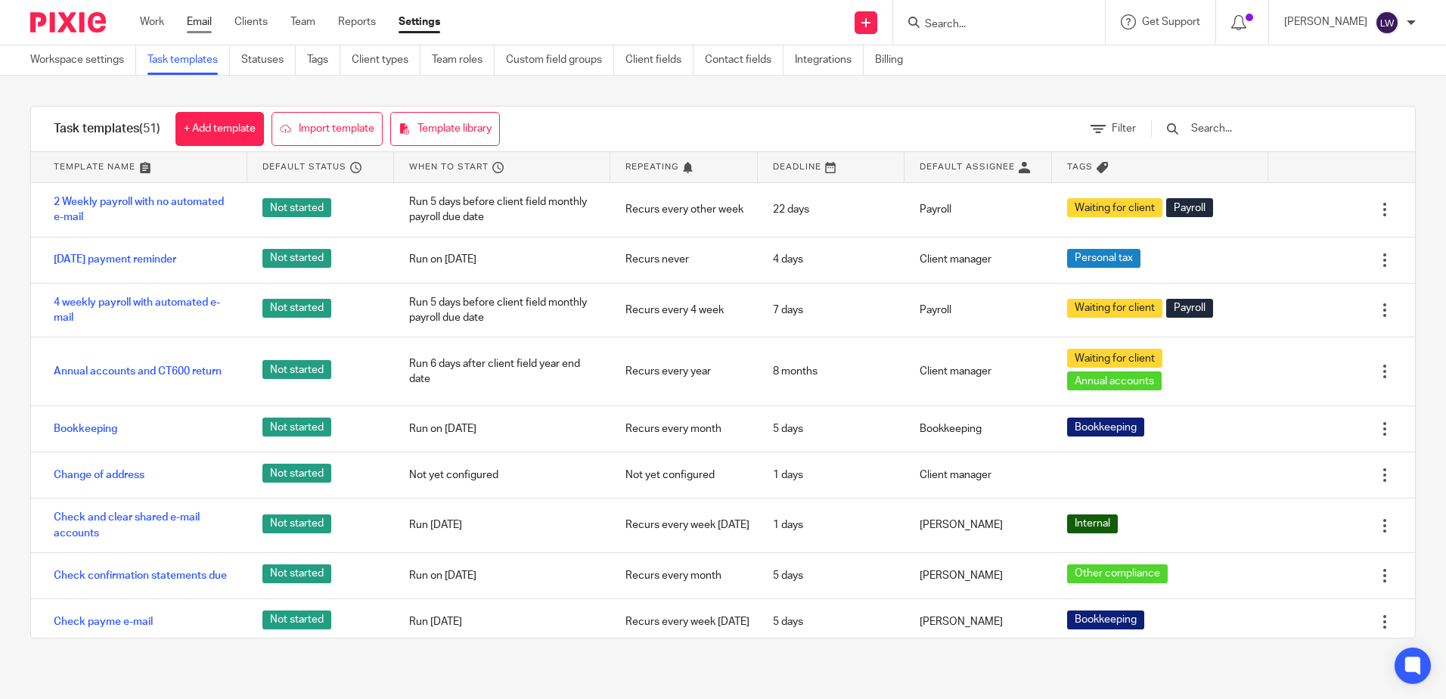
click at [194, 27] on link "Email" at bounding box center [199, 21] width 25 height 15
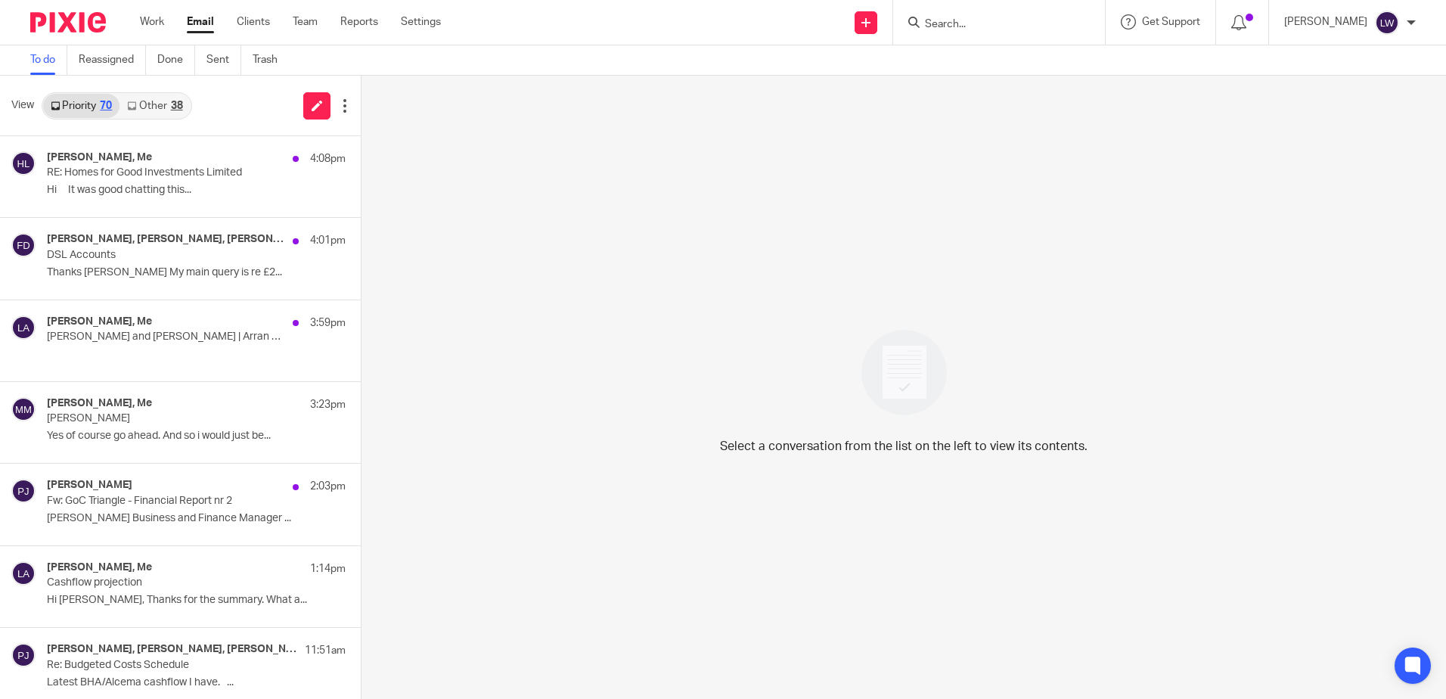
click at [154, 107] on link "Other 38" at bounding box center [155, 106] width 70 height 24
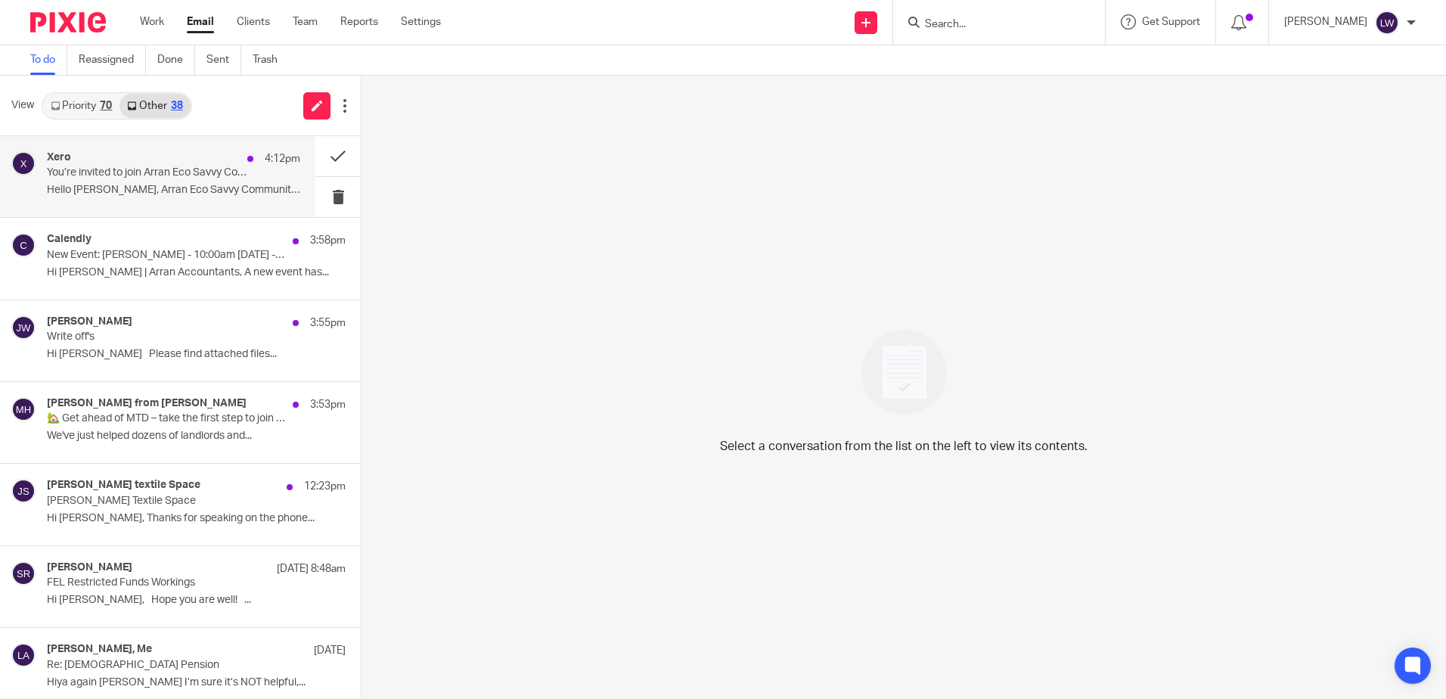
drag, startPoint x: 152, startPoint y: 186, endPoint x: 203, endPoint y: 206, distance: 54.4
click at [152, 186] on p "Hello Lorna, Arran Eco Savvy Community SCIO..." at bounding box center [173, 190] width 253 height 13
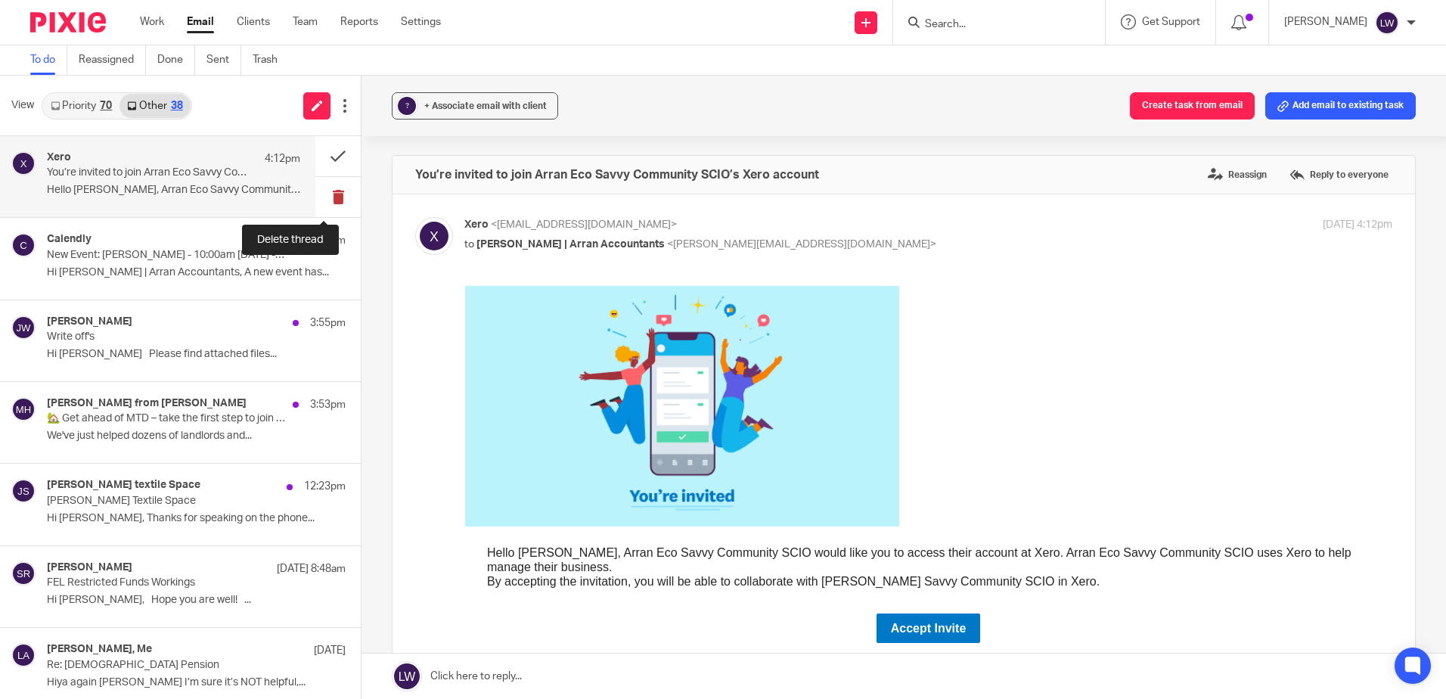
click at [323, 197] on button at bounding box center [337, 197] width 45 height 40
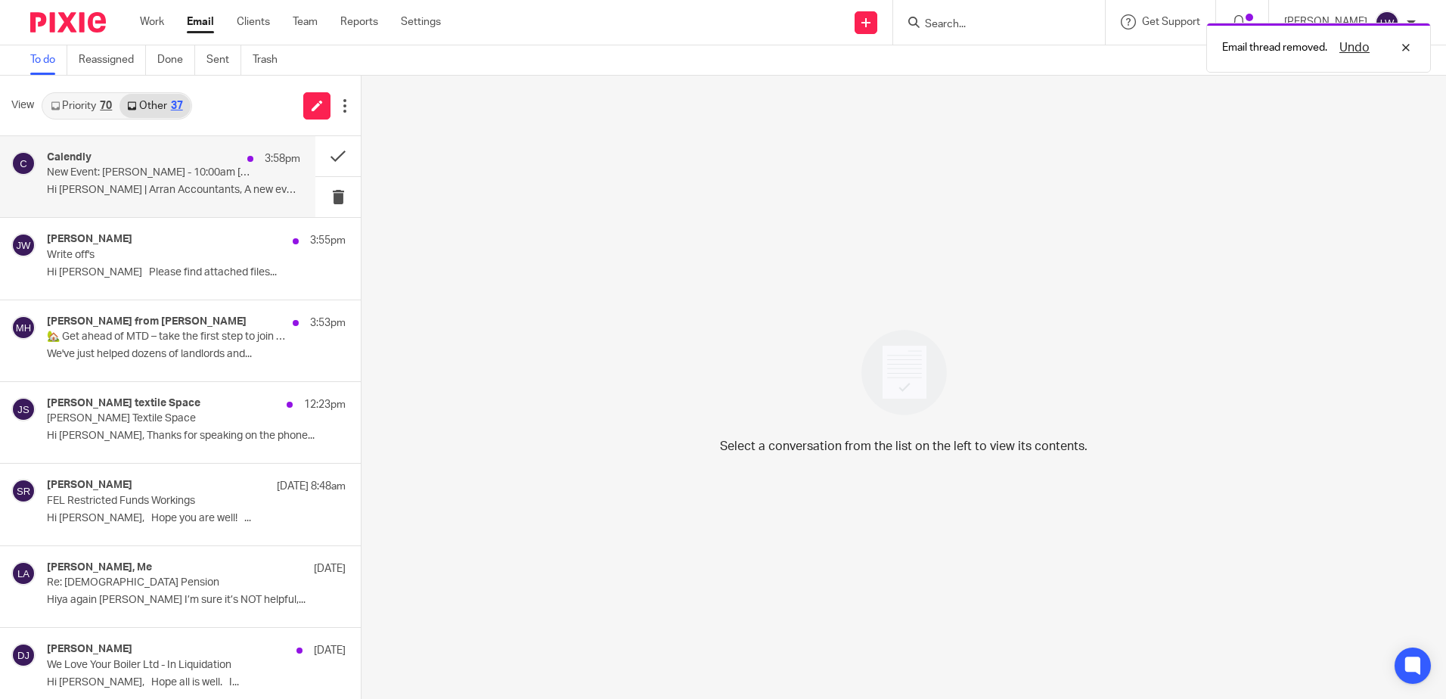
click at [156, 184] on p "Hi Lorna | Arran Accountants, A new event has..." at bounding box center [173, 190] width 253 height 13
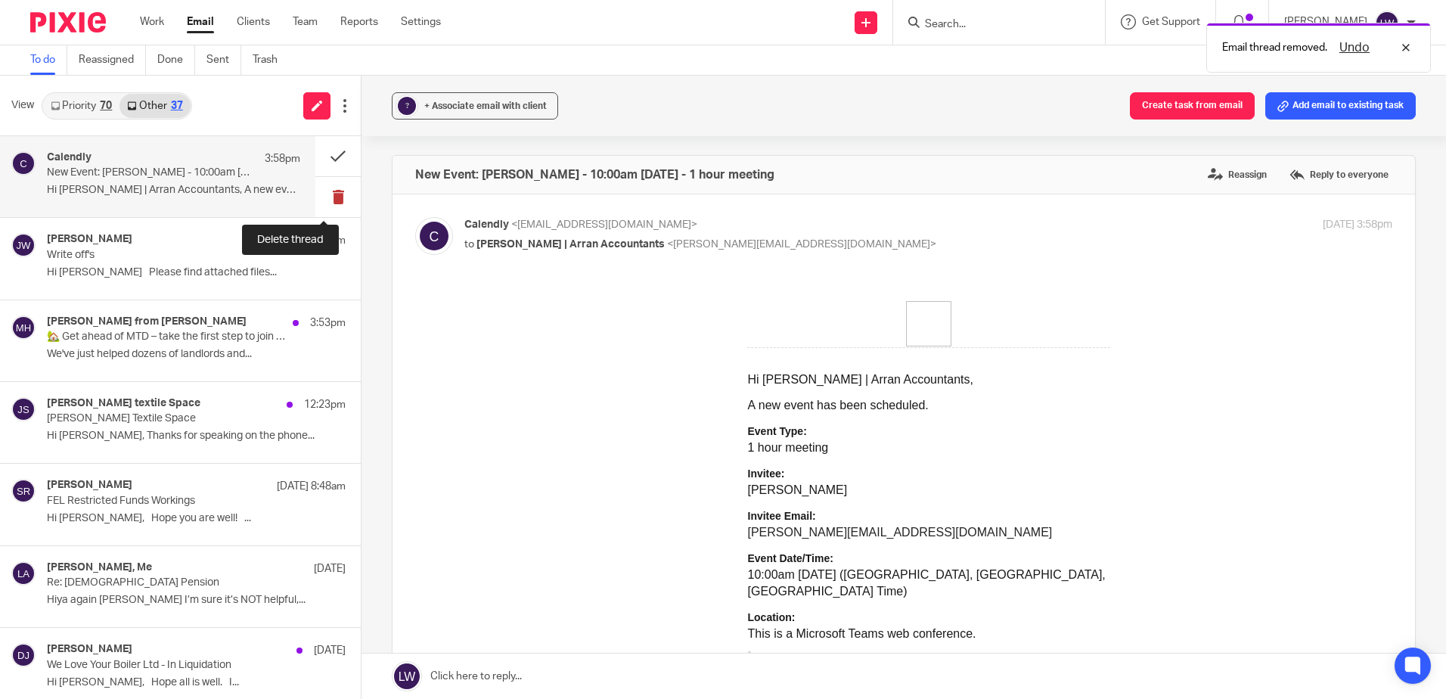
click at [328, 199] on button at bounding box center [337, 197] width 45 height 40
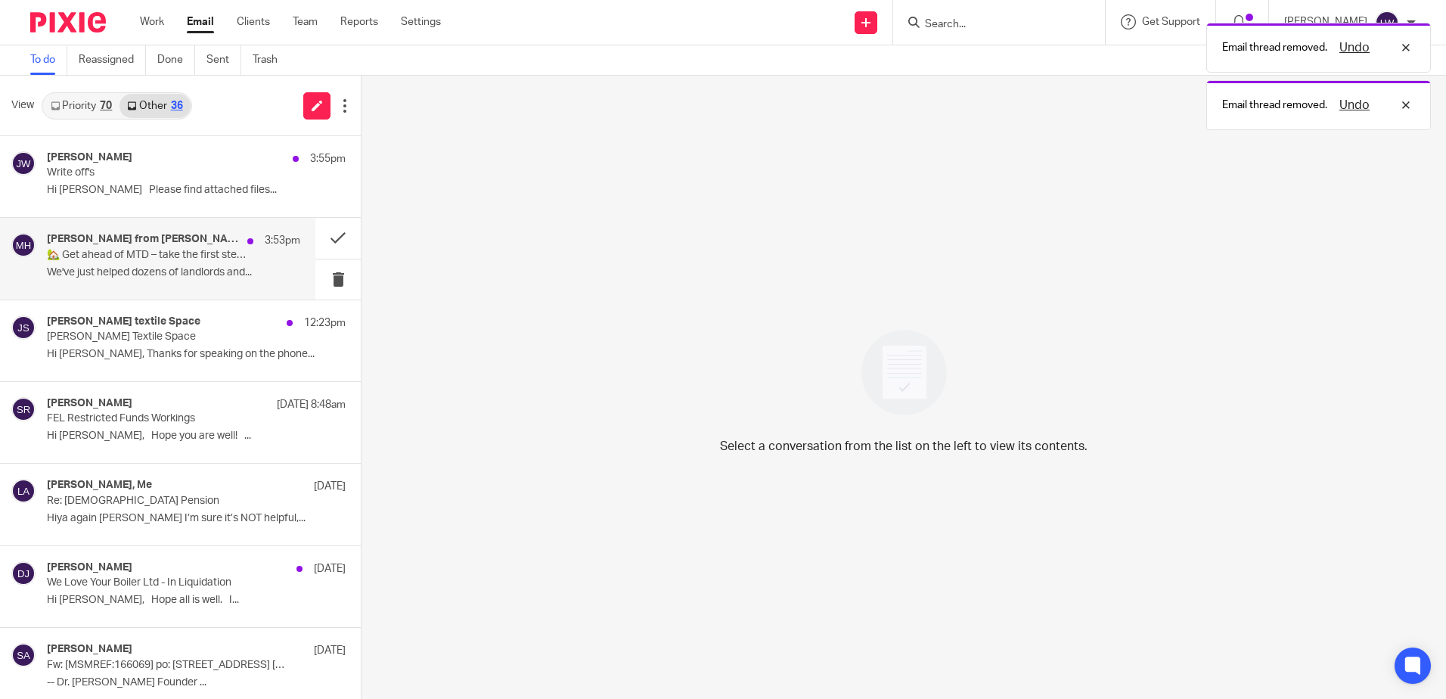
click at [120, 256] on p "🏡 Get ahead of MTD – take the first step to join the pilot" at bounding box center [148, 255] width 203 height 13
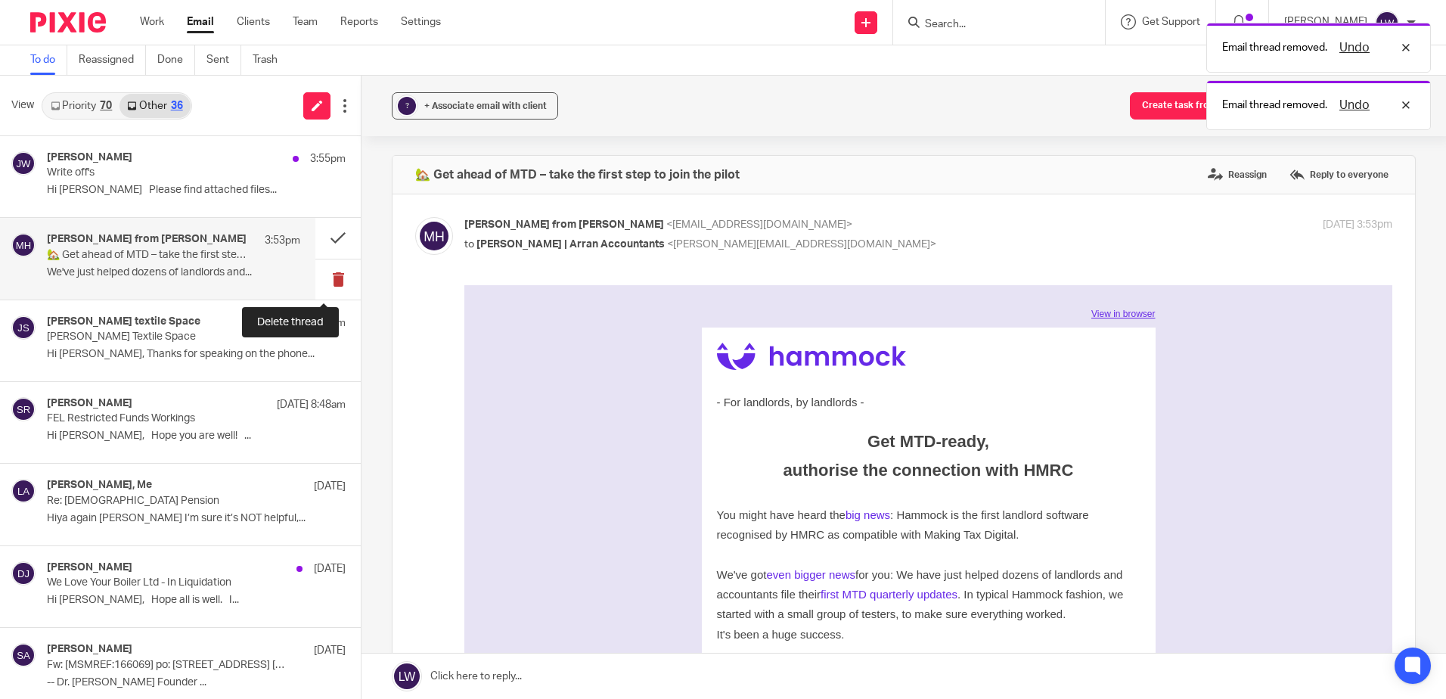
click at [325, 279] on button at bounding box center [337, 279] width 45 height 40
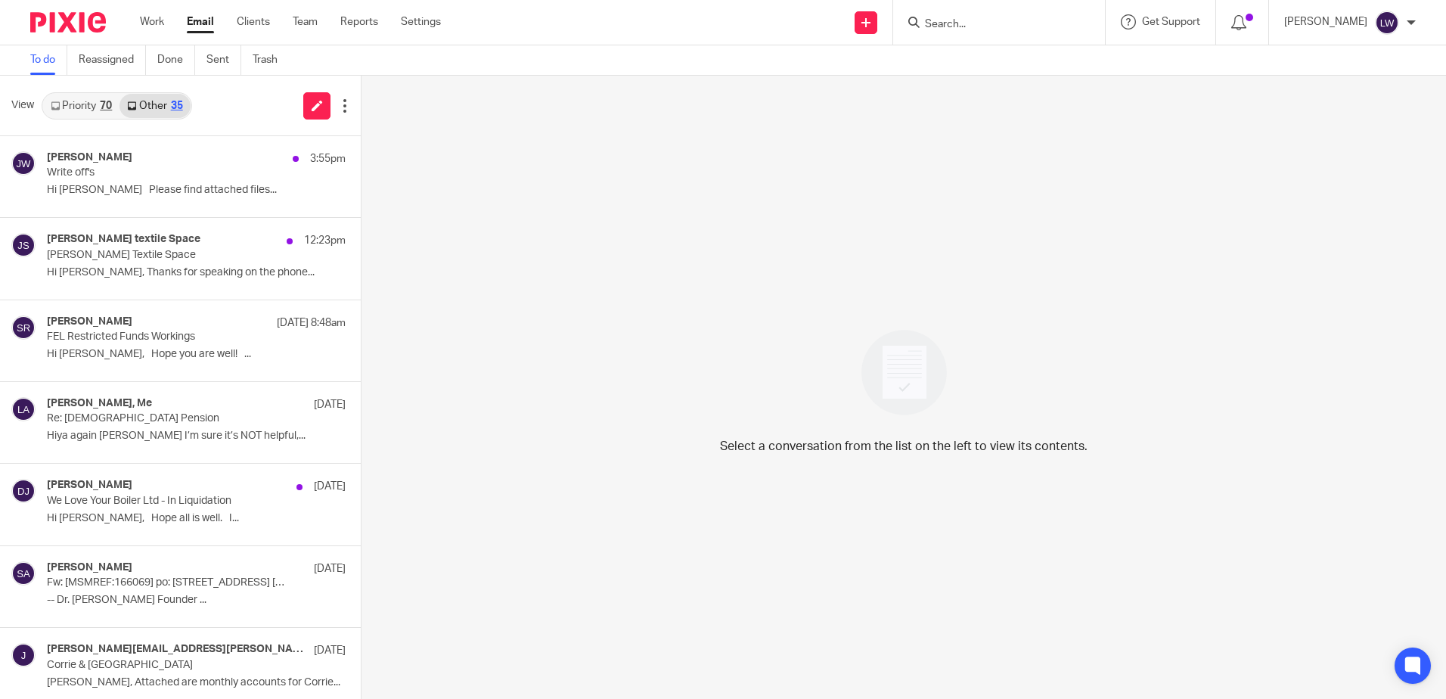
click at [74, 108] on link "Priority 70" at bounding box center [81, 106] width 76 height 24
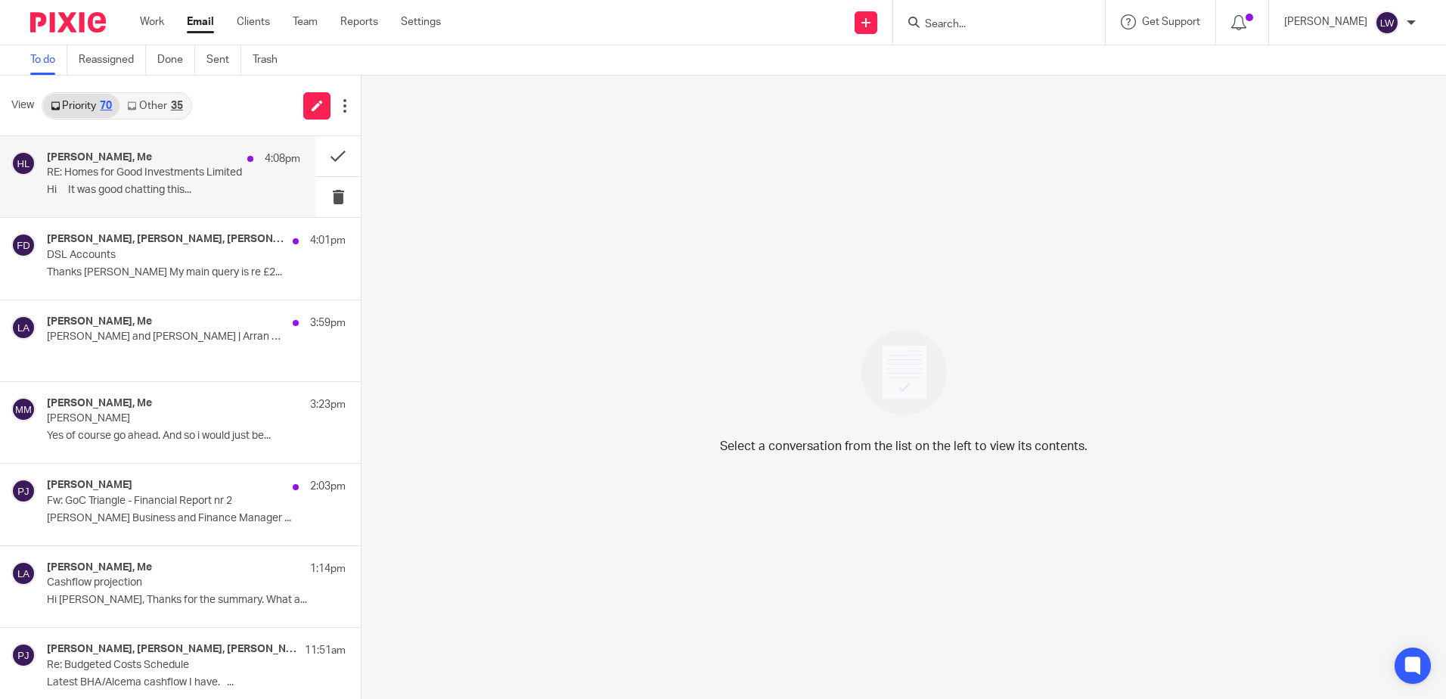
click at [77, 148] on div "Christine Cameron, Me 4:08pm RE: Homes for Good Investments Limited Hi It was g…" at bounding box center [157, 176] width 315 height 81
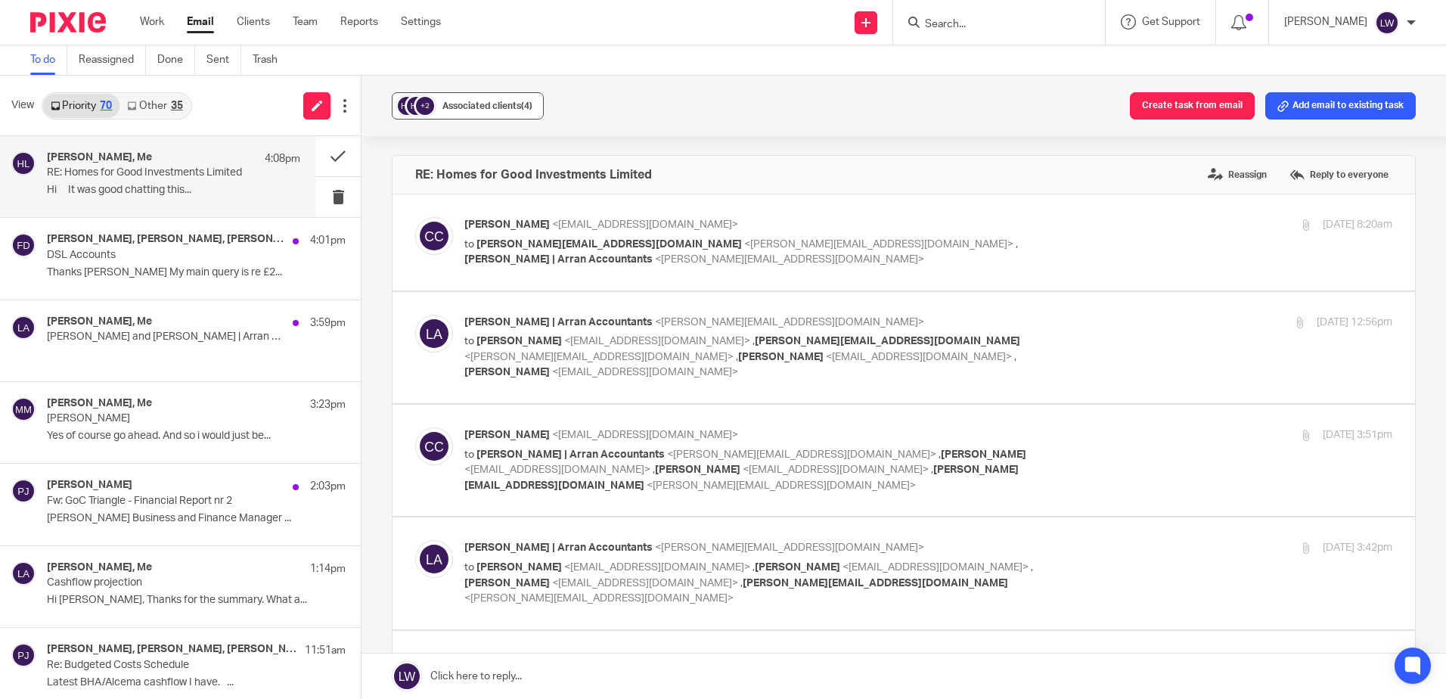
click at [452, 113] on div "Associated clients (4)" at bounding box center [488, 105] width 90 height 15
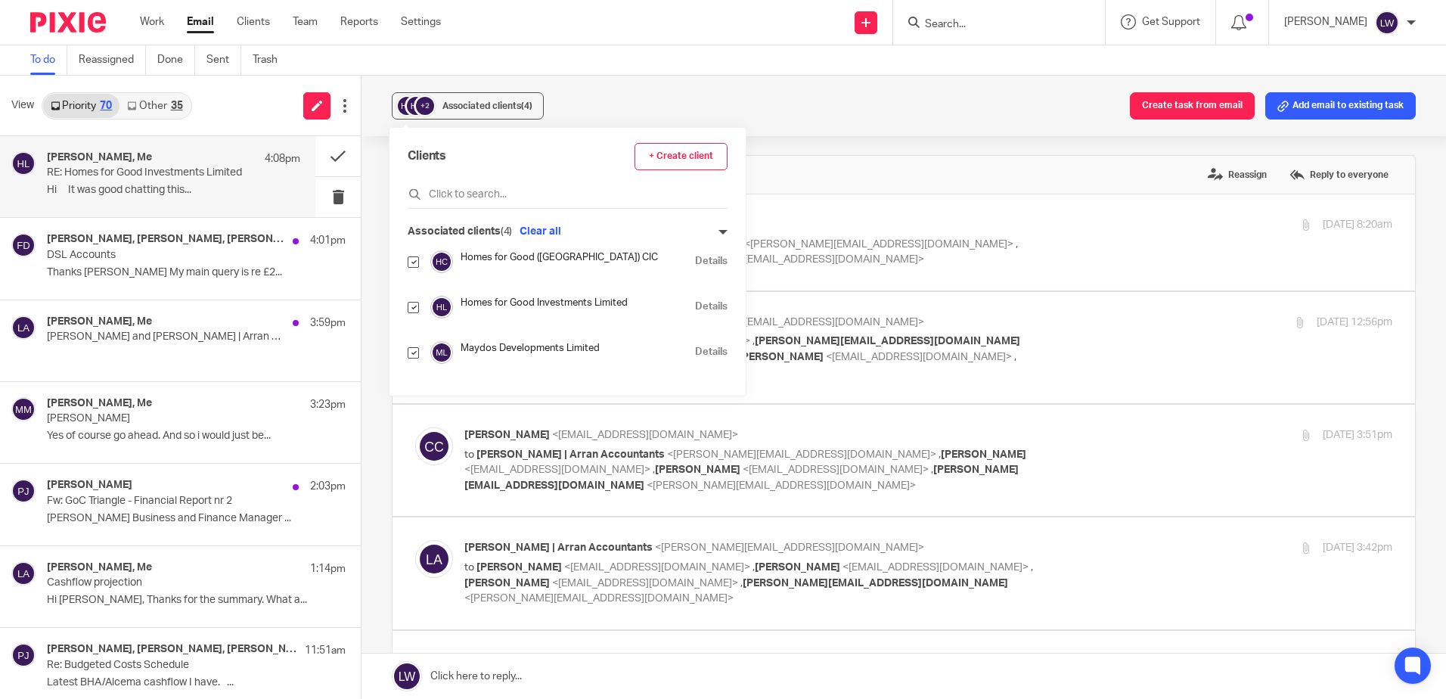
click at [412, 262] on input "checkbox" at bounding box center [413, 261] width 11 height 11
checkbox input "false"
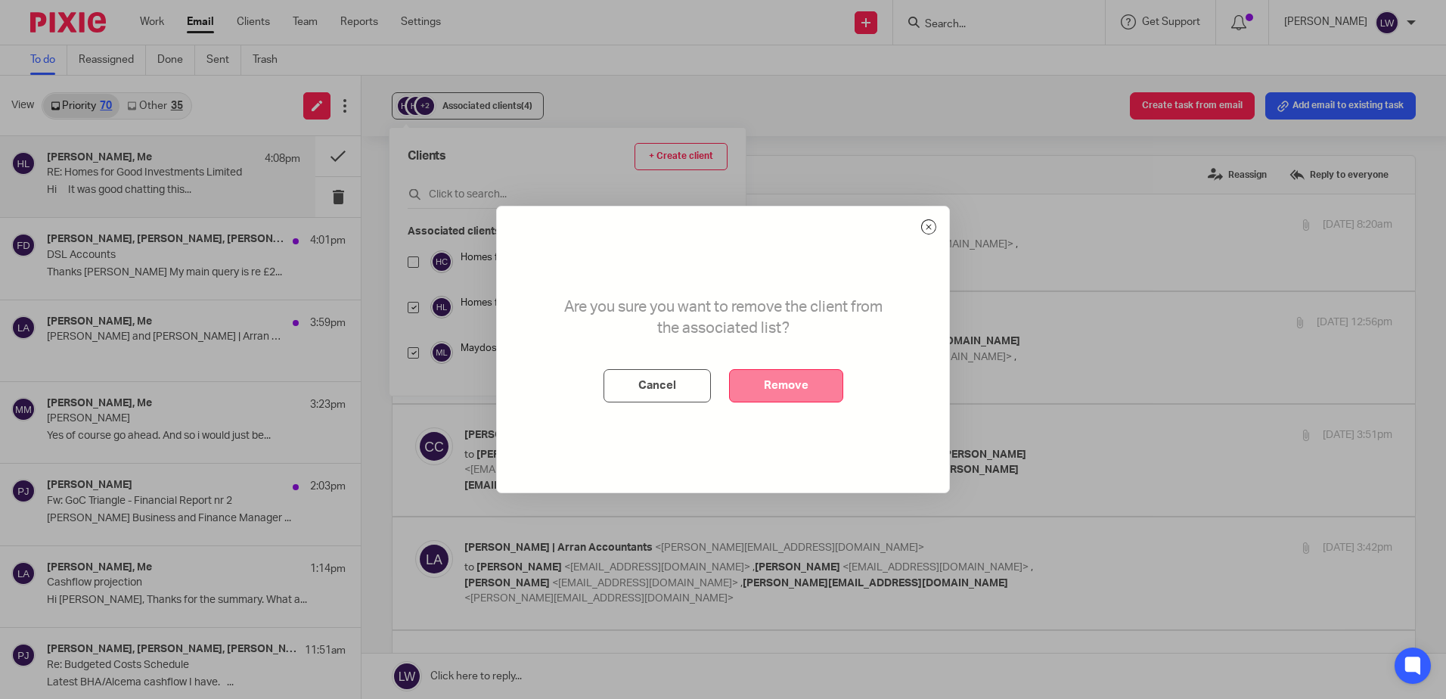
click at [741, 388] on button "Remove" at bounding box center [786, 385] width 114 height 33
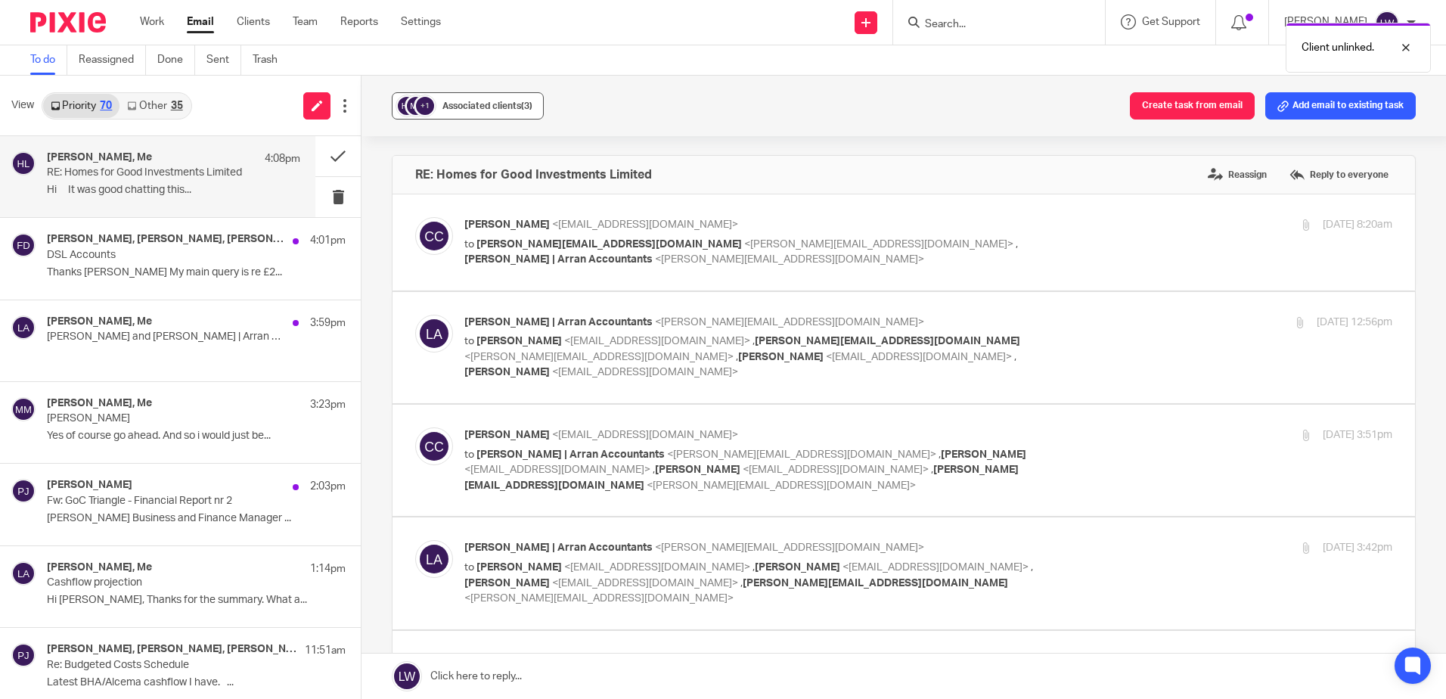
click at [486, 101] on span "Associated clients (3)" at bounding box center [488, 105] width 90 height 9
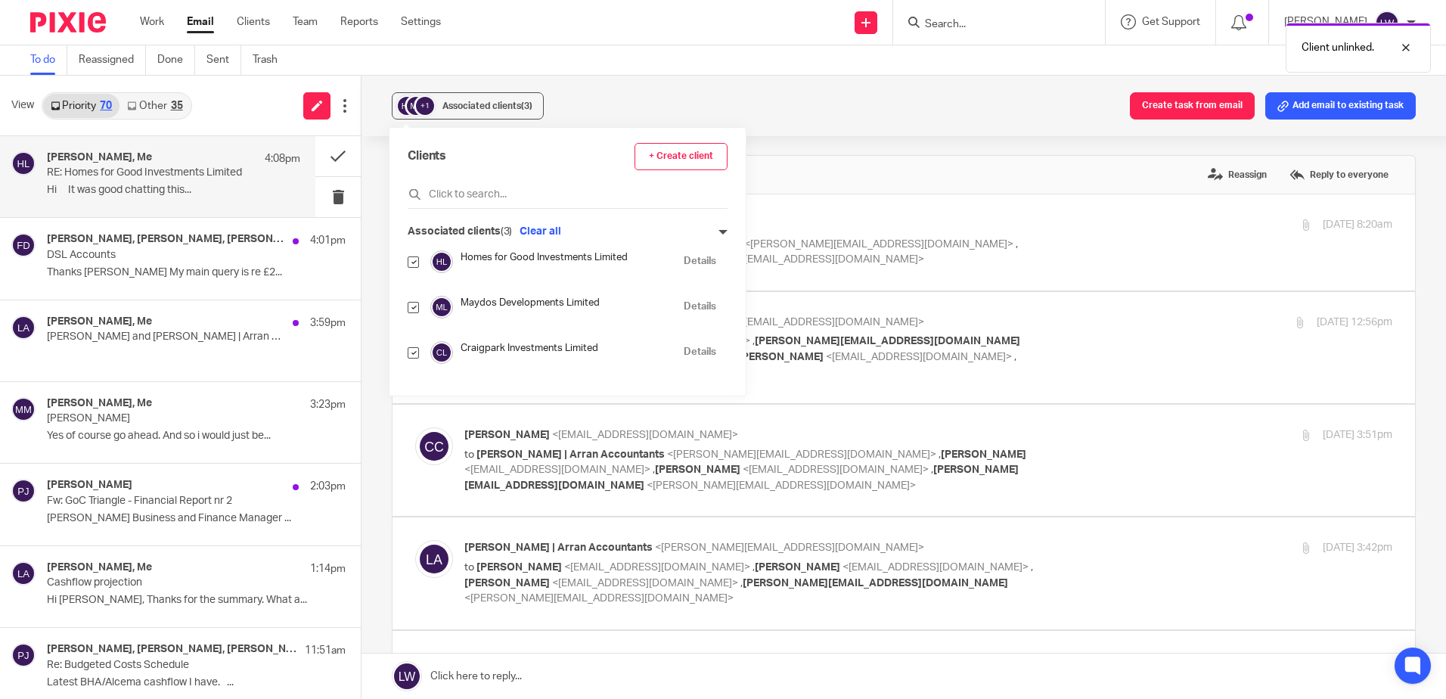
click at [414, 307] on input "checkbox" at bounding box center [413, 307] width 11 height 11
checkbox input "false"
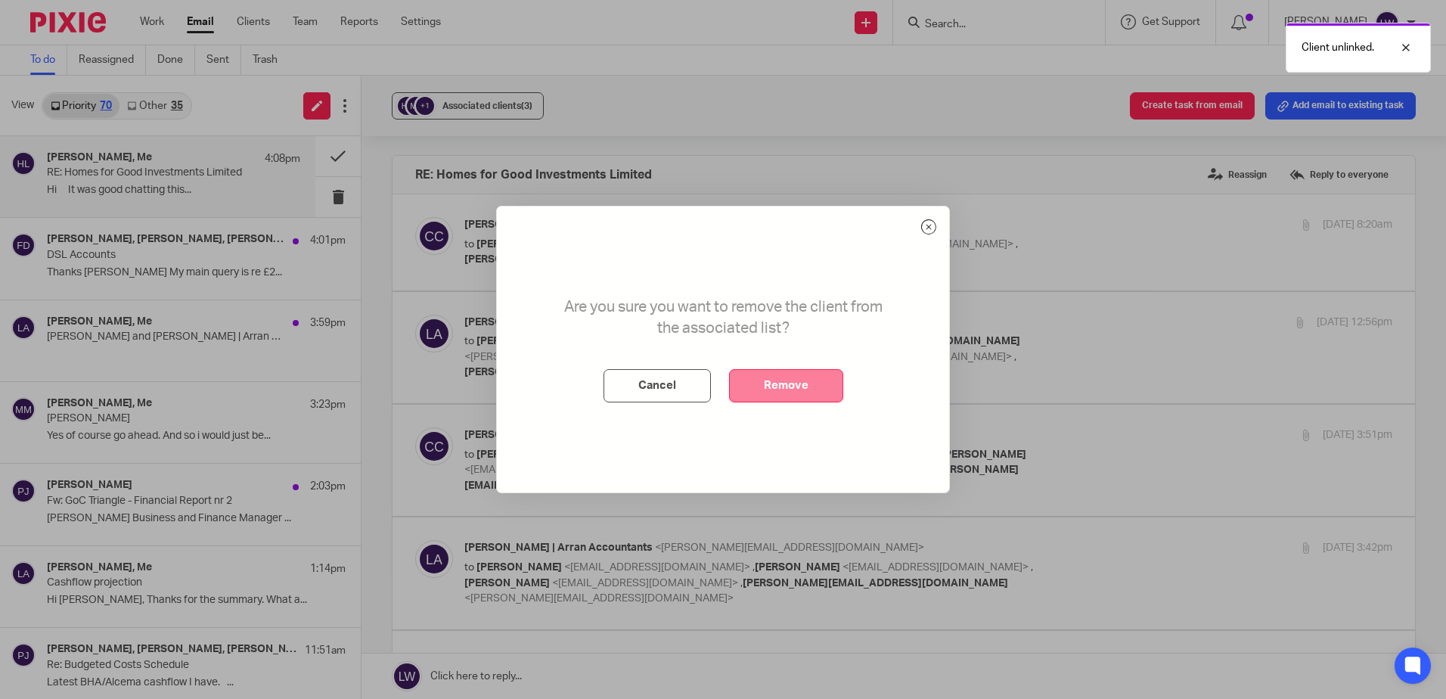
click at [766, 390] on button "Remove" at bounding box center [786, 385] width 114 height 33
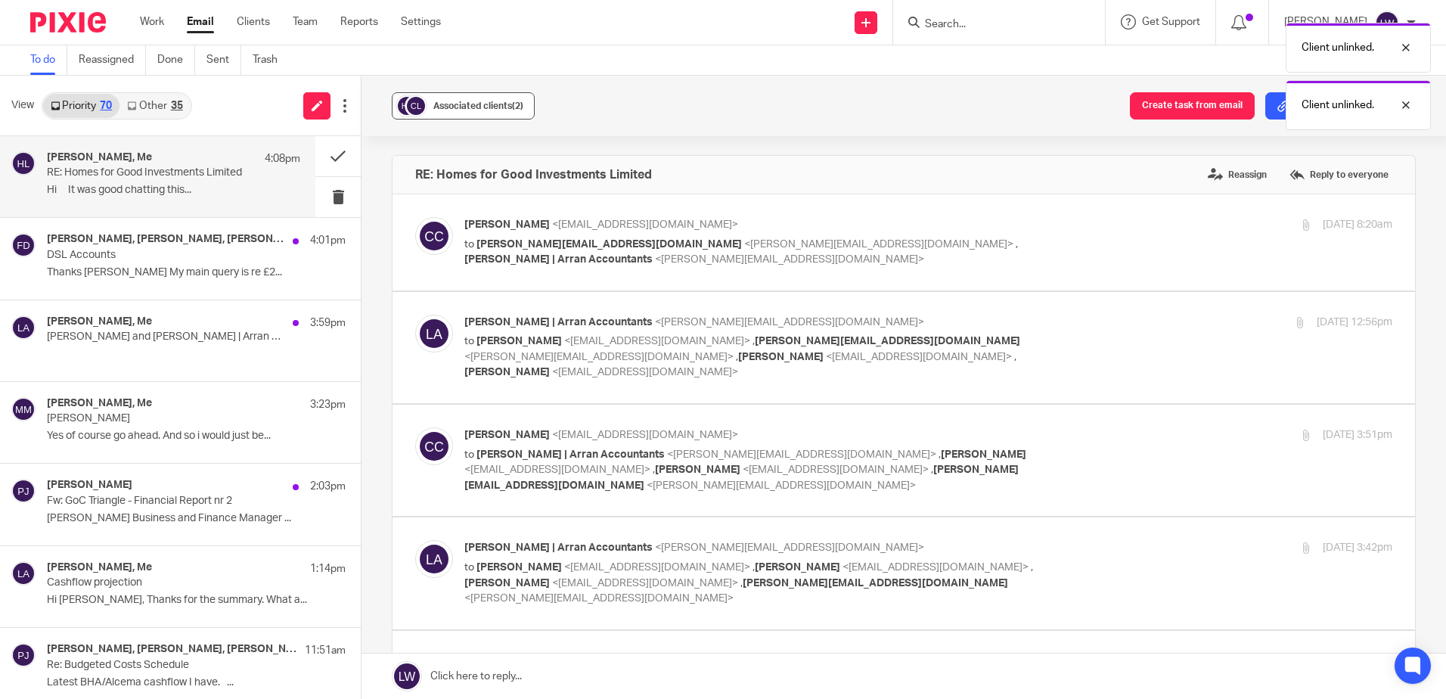
click at [463, 115] on button "Associated clients (2)" at bounding box center [463, 105] width 143 height 27
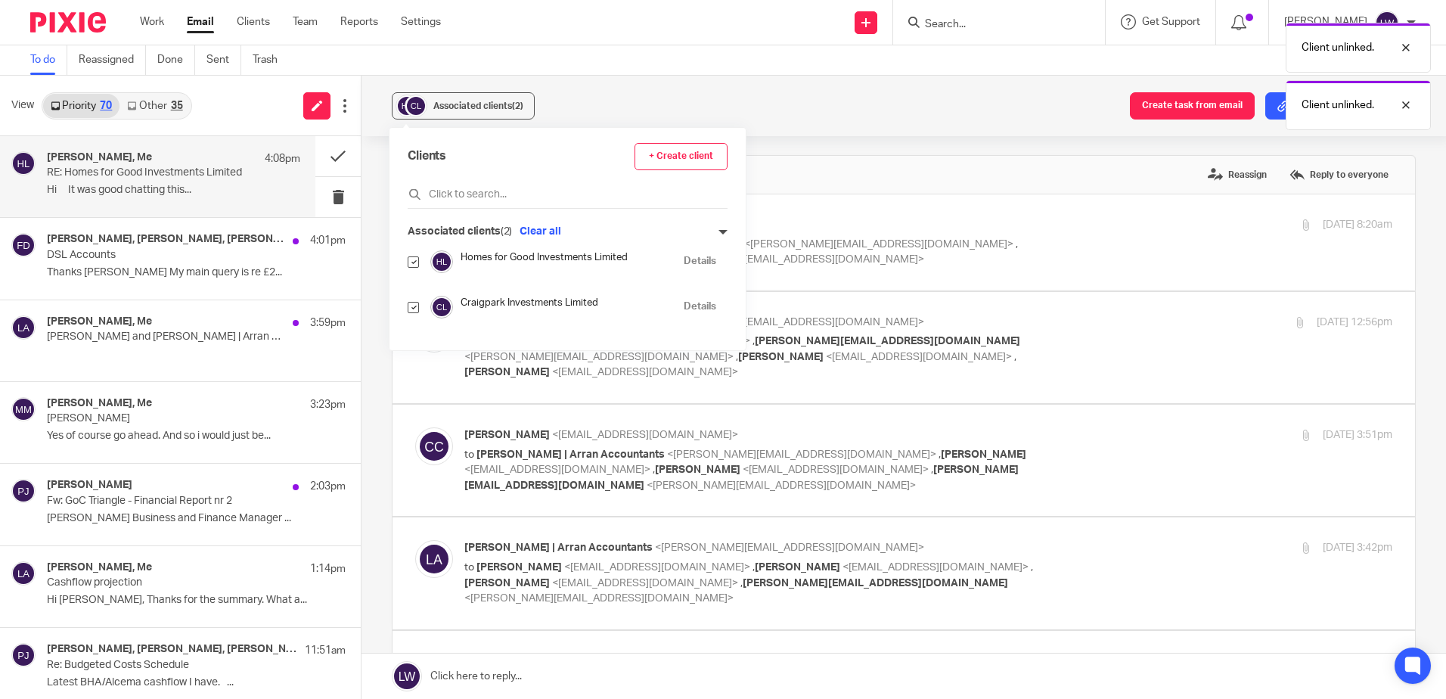
click at [409, 307] on input "checkbox" at bounding box center [413, 307] width 11 height 11
checkbox input "false"
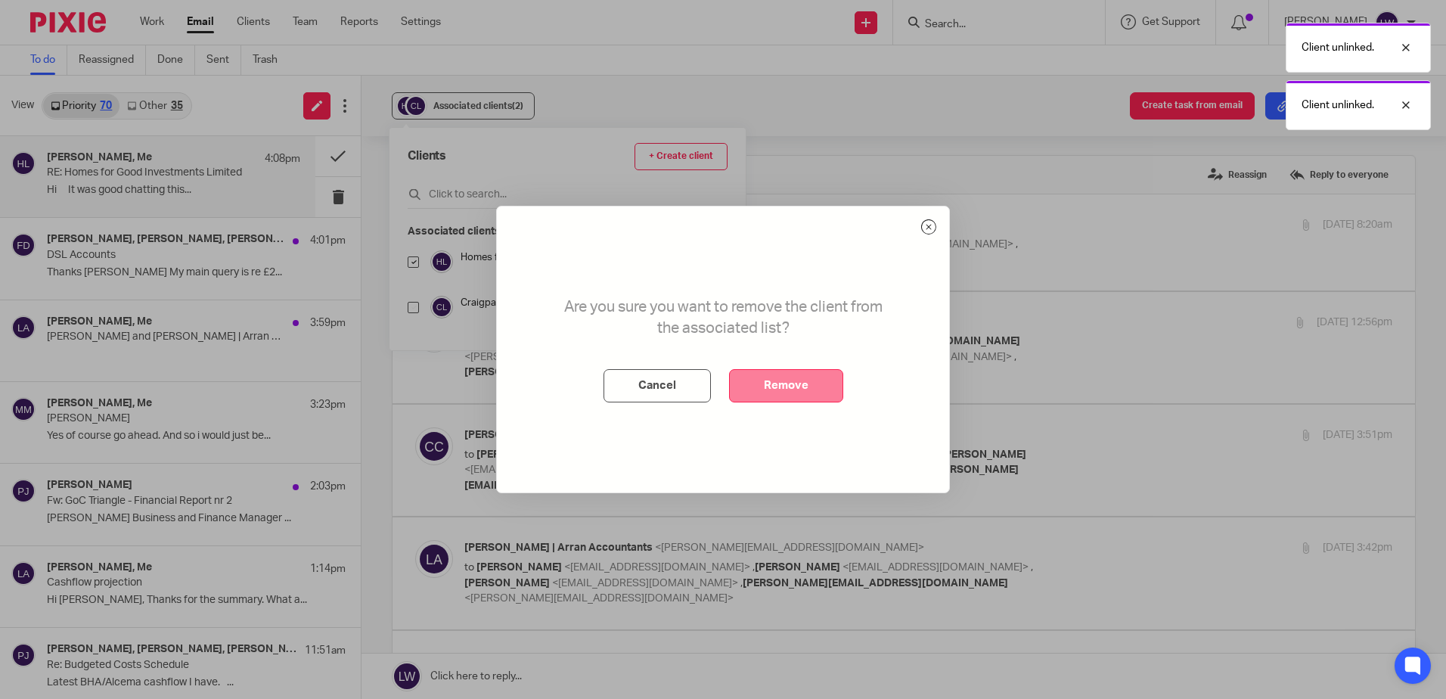
click at [780, 384] on button "Remove" at bounding box center [786, 385] width 114 height 33
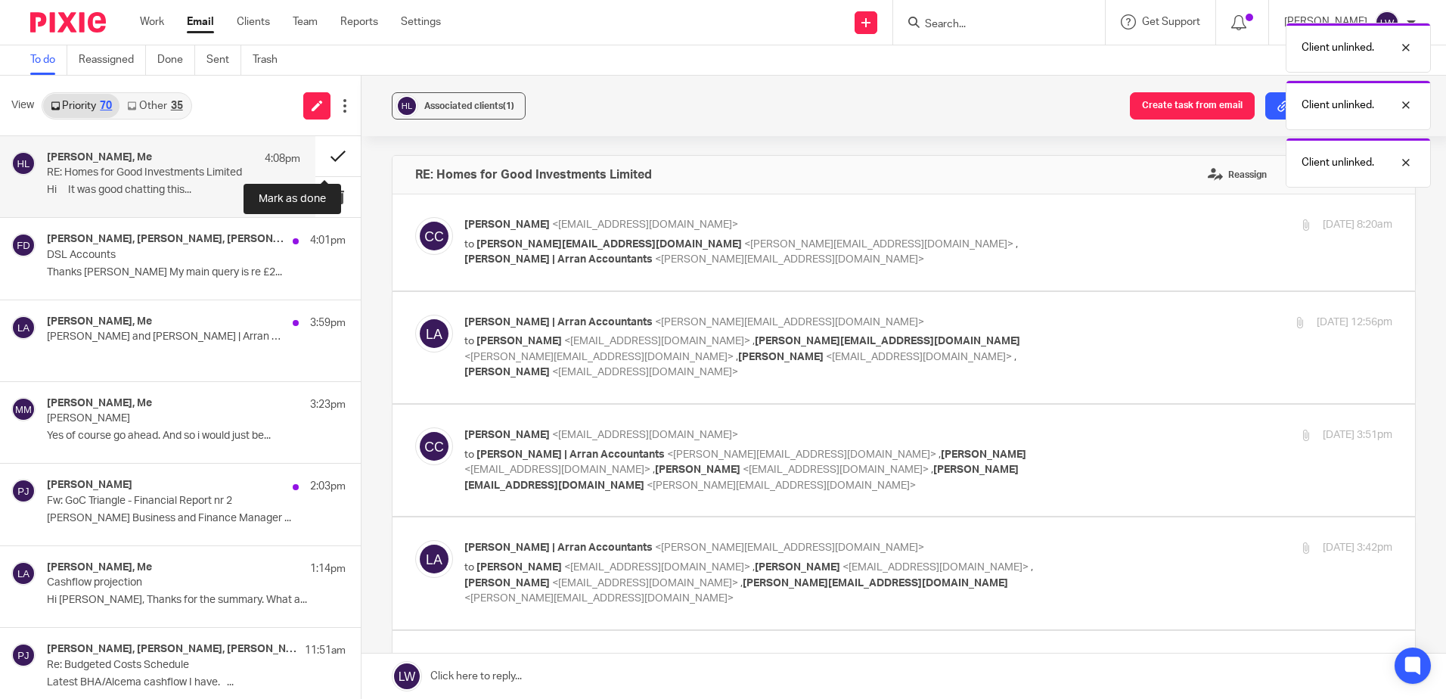
click at [325, 154] on button at bounding box center [337, 156] width 45 height 40
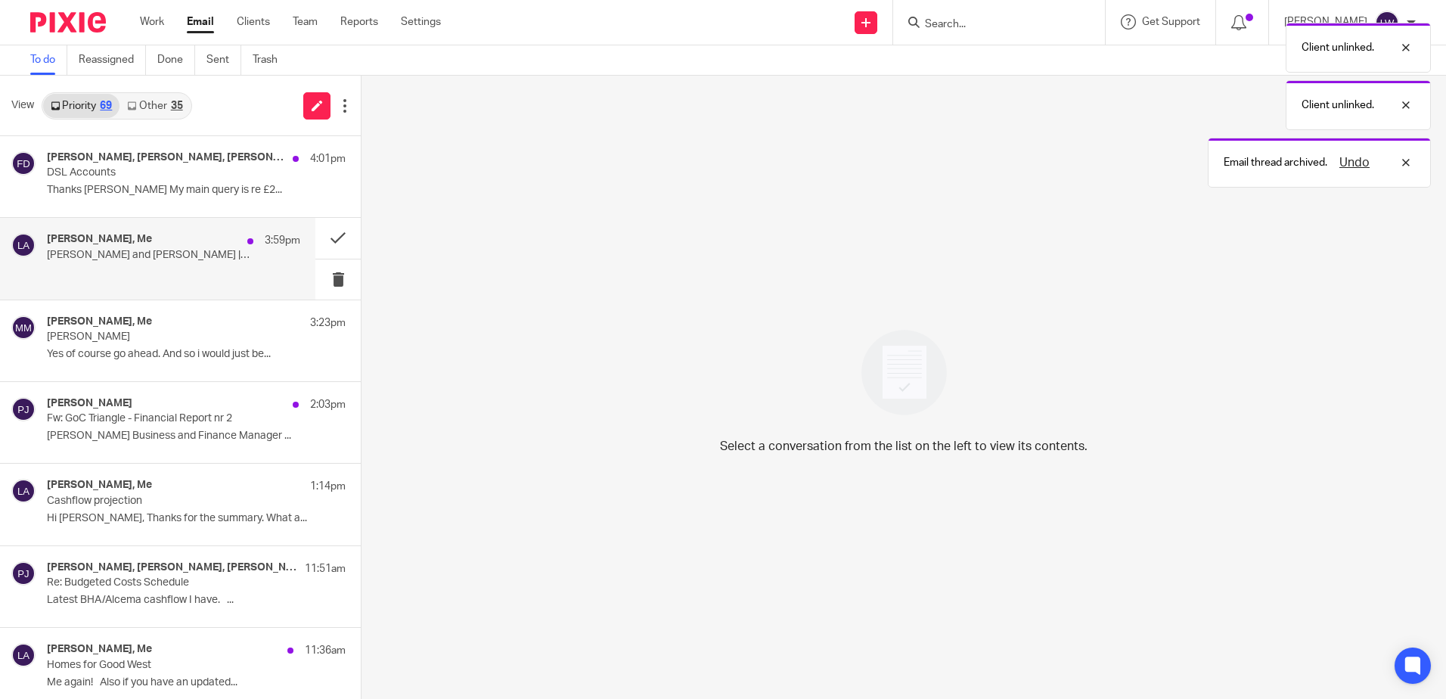
click at [164, 253] on p "Jenny McIntyre and Lorna | Arran Accountants" at bounding box center [148, 255] width 203 height 13
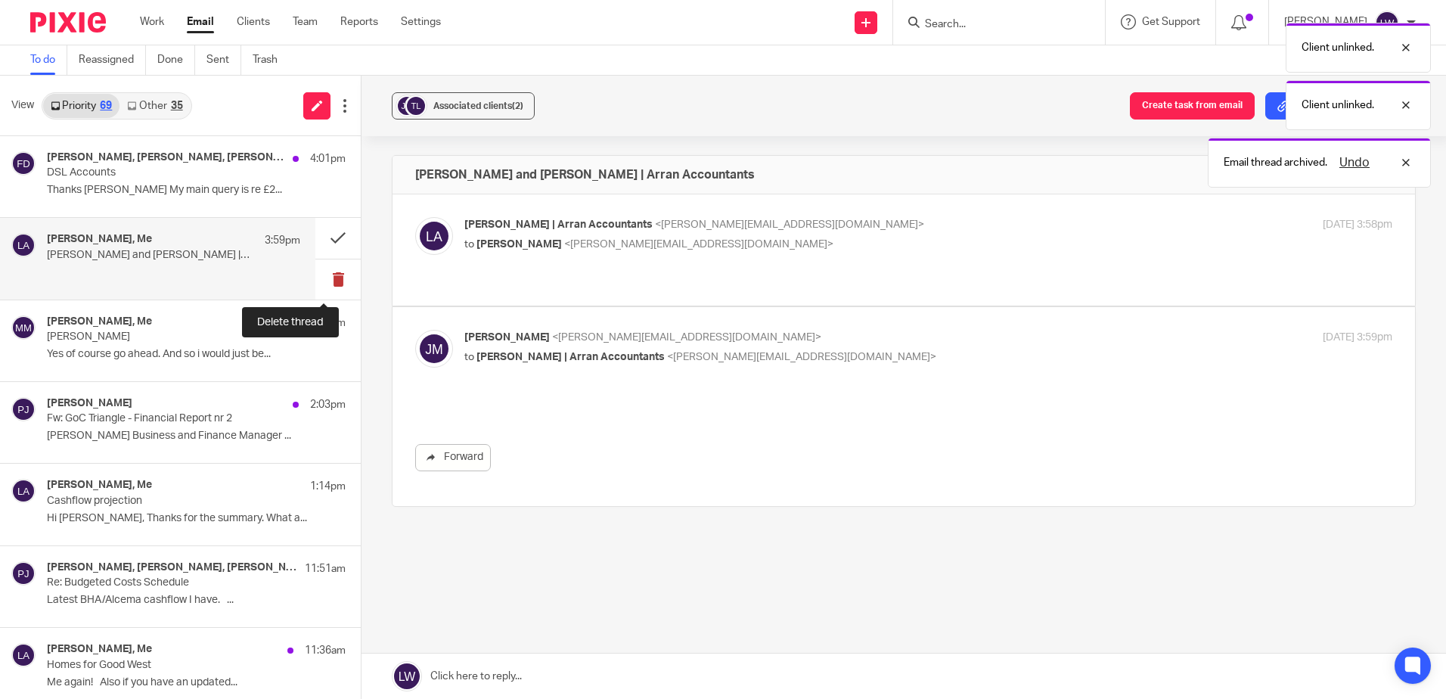
click at [323, 272] on button at bounding box center [337, 279] width 45 height 40
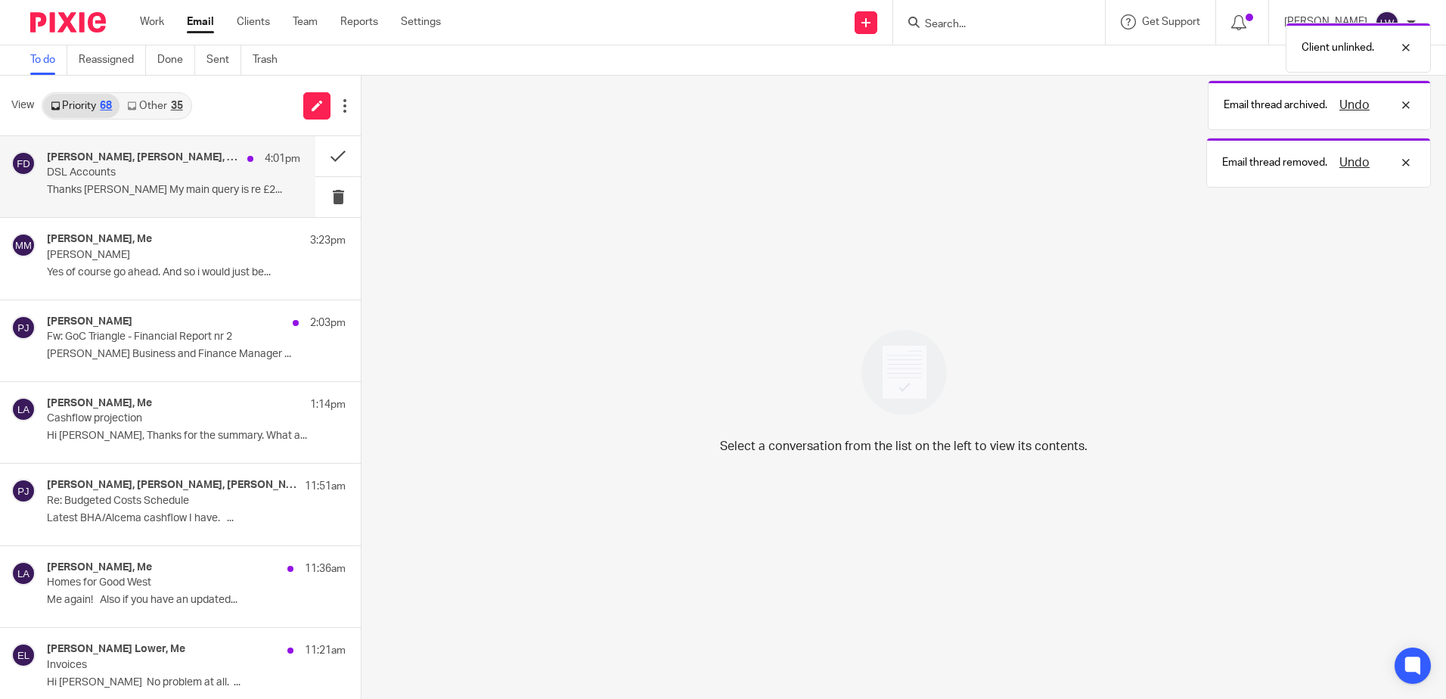
click at [86, 169] on p "DSL Accounts" at bounding box center [148, 172] width 203 height 13
